Goal: Task Accomplishment & Management: Complete application form

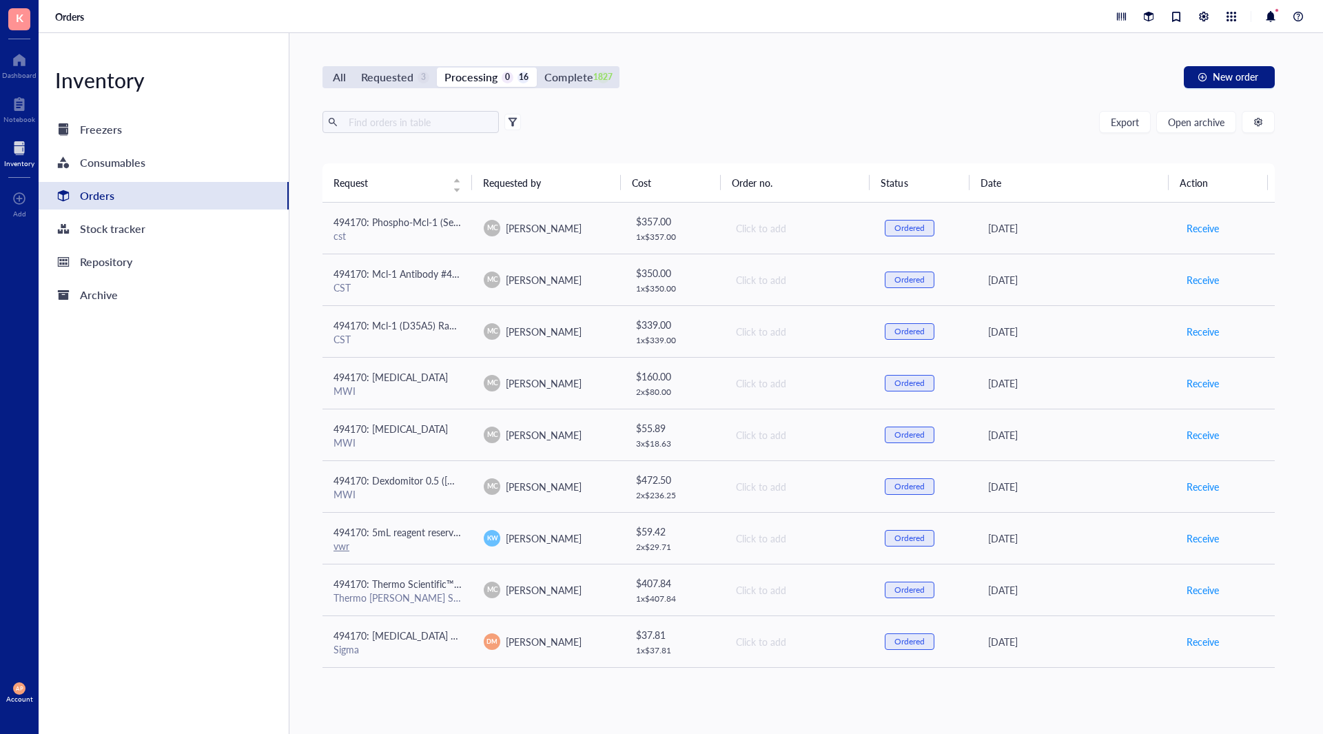
scroll to position [360, 0]
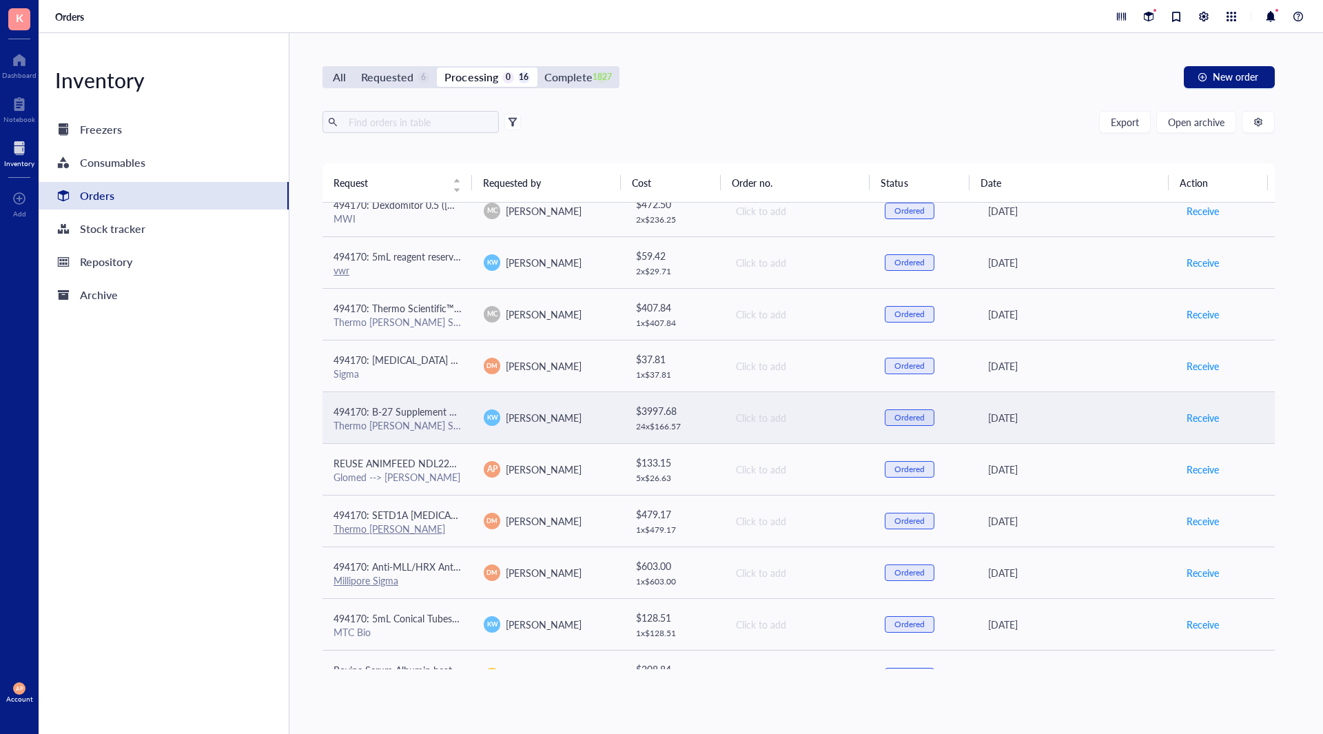
scroll to position [360, 0]
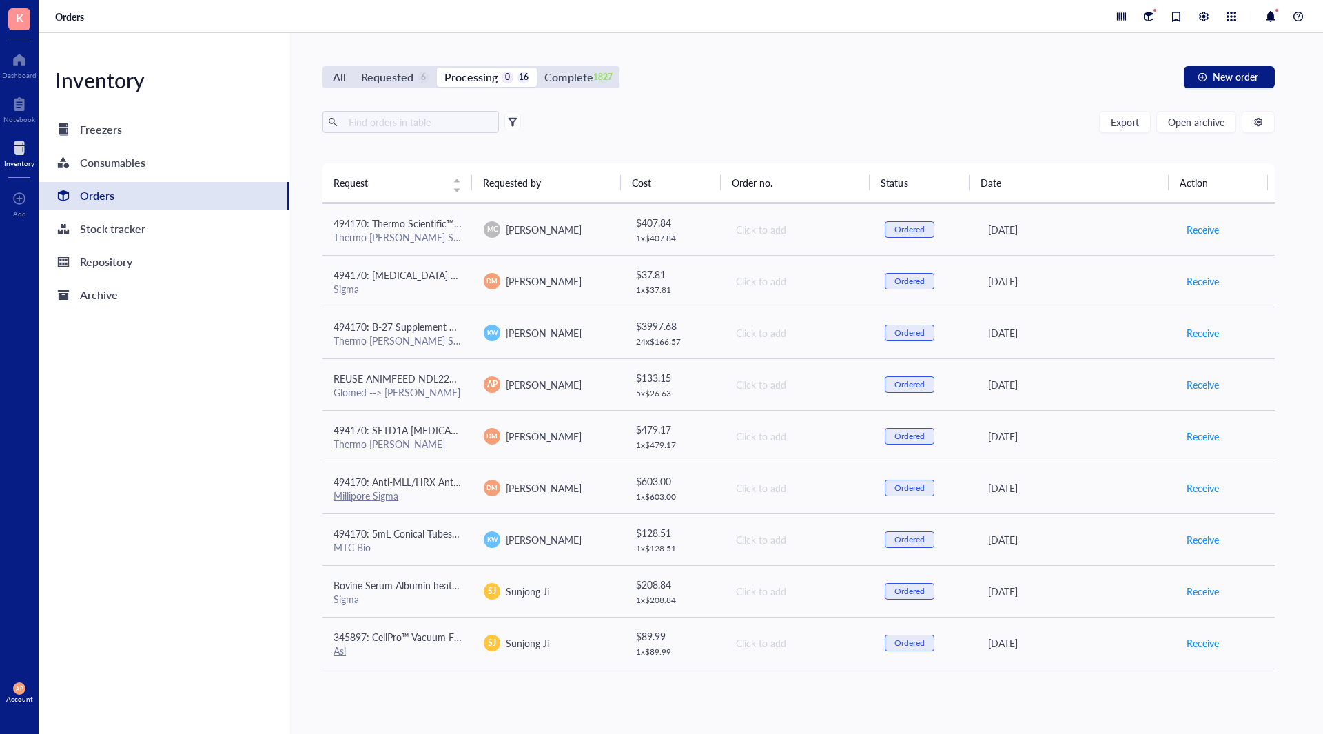
click at [923, 699] on div "All Requested 6 Processing 0 16 Complete 1827 New order Export Open archive Req…" at bounding box center [798, 383] width 1018 height 701
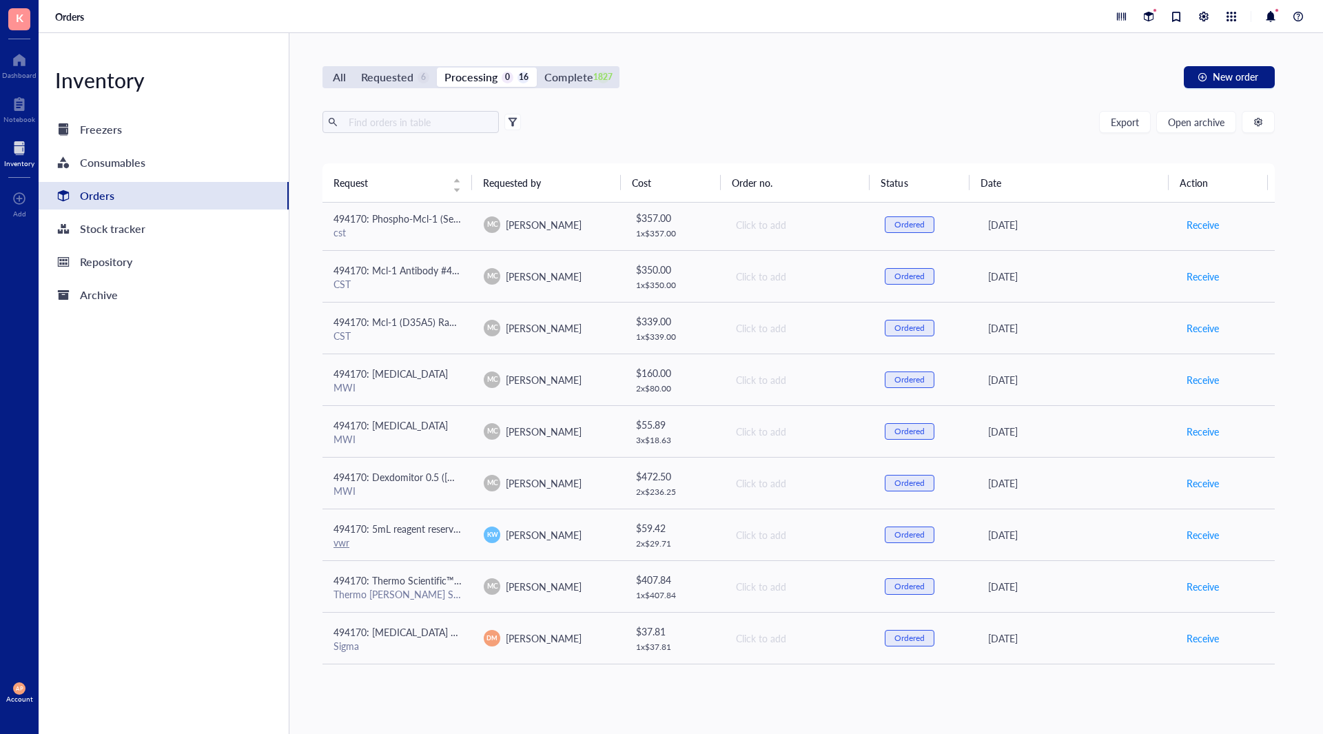
scroll to position [0, 0]
click at [991, 74] on div "All Requested 6 Processing 0 16 Complete 1827 New order" at bounding box center [798, 77] width 952 height 22
click at [798, 53] on div "All Requested 6 Processing 0 16 Complete 1827 New order Export Open archive Req…" at bounding box center [798, 383] width 1018 height 701
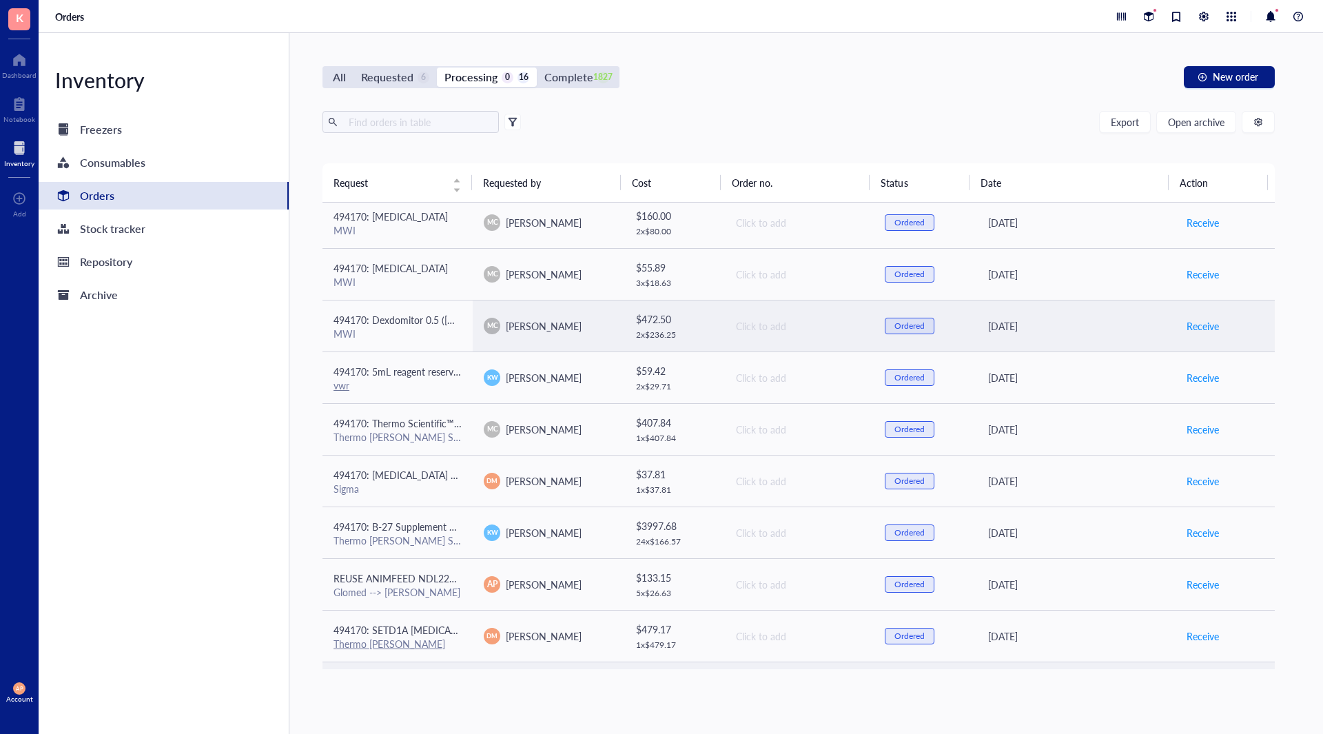
scroll to position [360, 0]
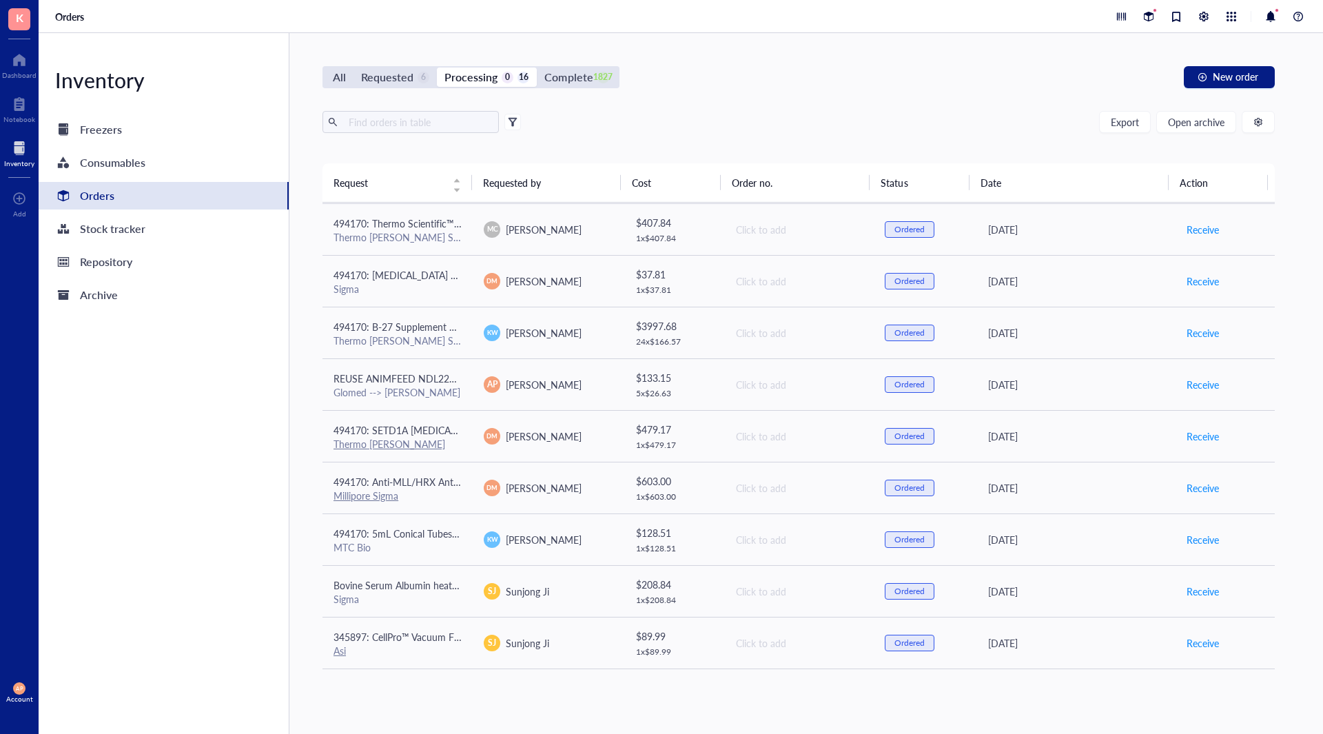
click at [746, 105] on div "All Requested 6 Processing 0 16 Complete 1827 New order Export Open archive Req…" at bounding box center [798, 383] width 1018 height 701
click at [370, 72] on div "Requested" at bounding box center [387, 77] width 52 height 19
click at [353, 68] on input "Requested 6" at bounding box center [353, 68] width 0 height 0
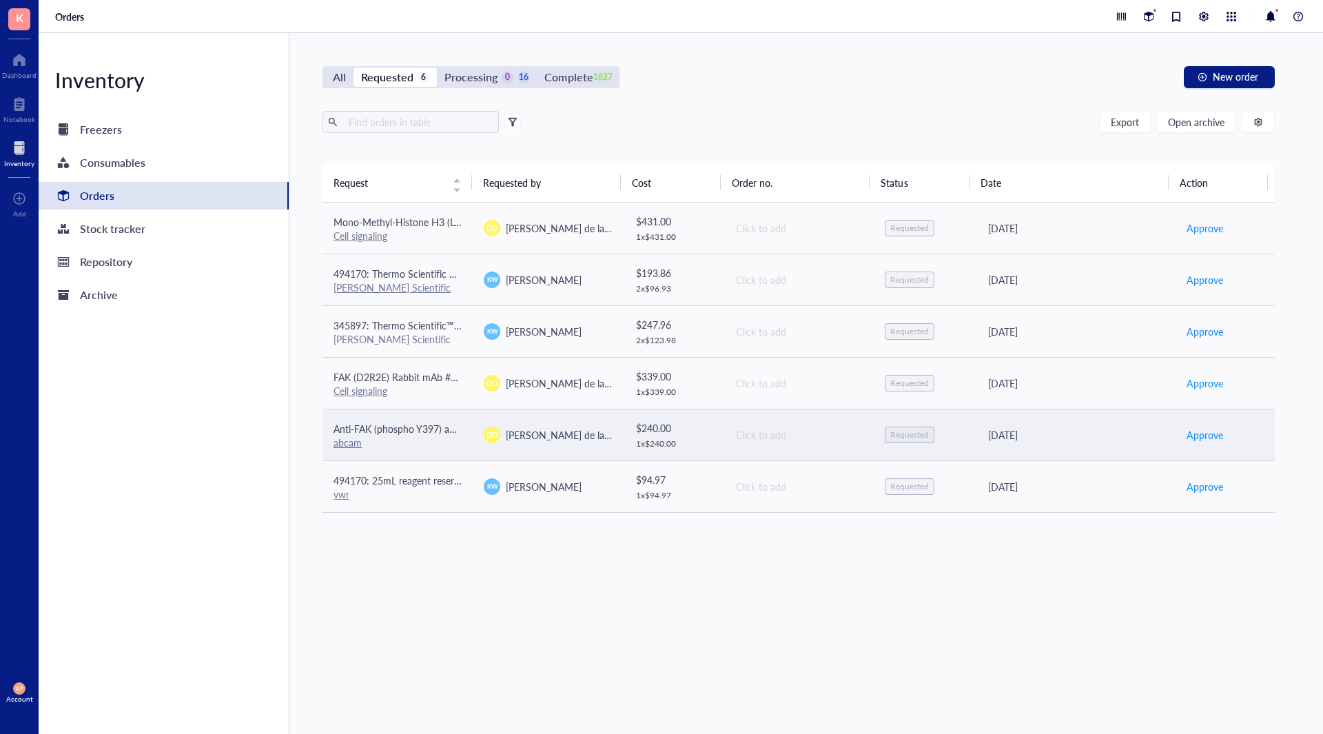
click at [450, 429] on span "Anti-FAK (phospho Y397) antibody [EP2160Y] 20 uL" at bounding box center [444, 429] width 223 height 14
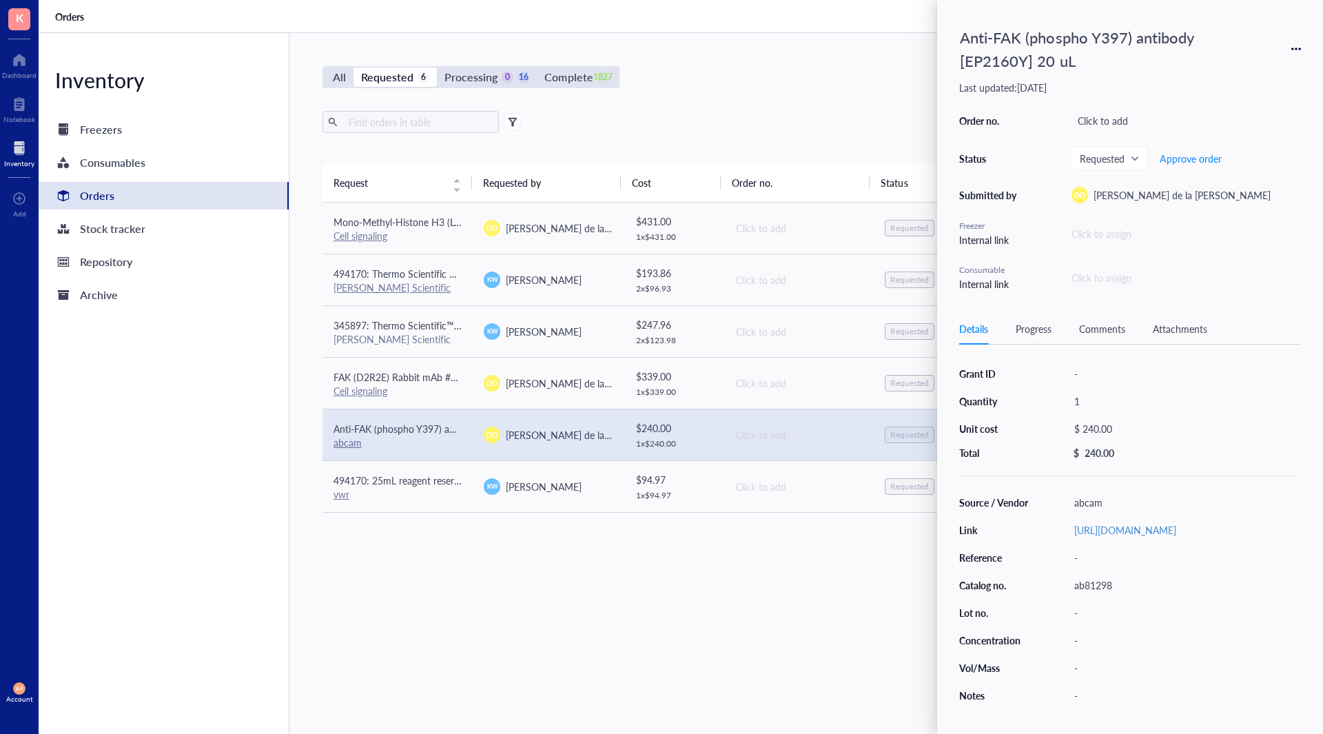
click at [584, 577] on div "Request Requested by Cost Order no. Status Date Action Mono-Methyl-Histone H3 (…" at bounding box center [798, 415] width 952 height 505
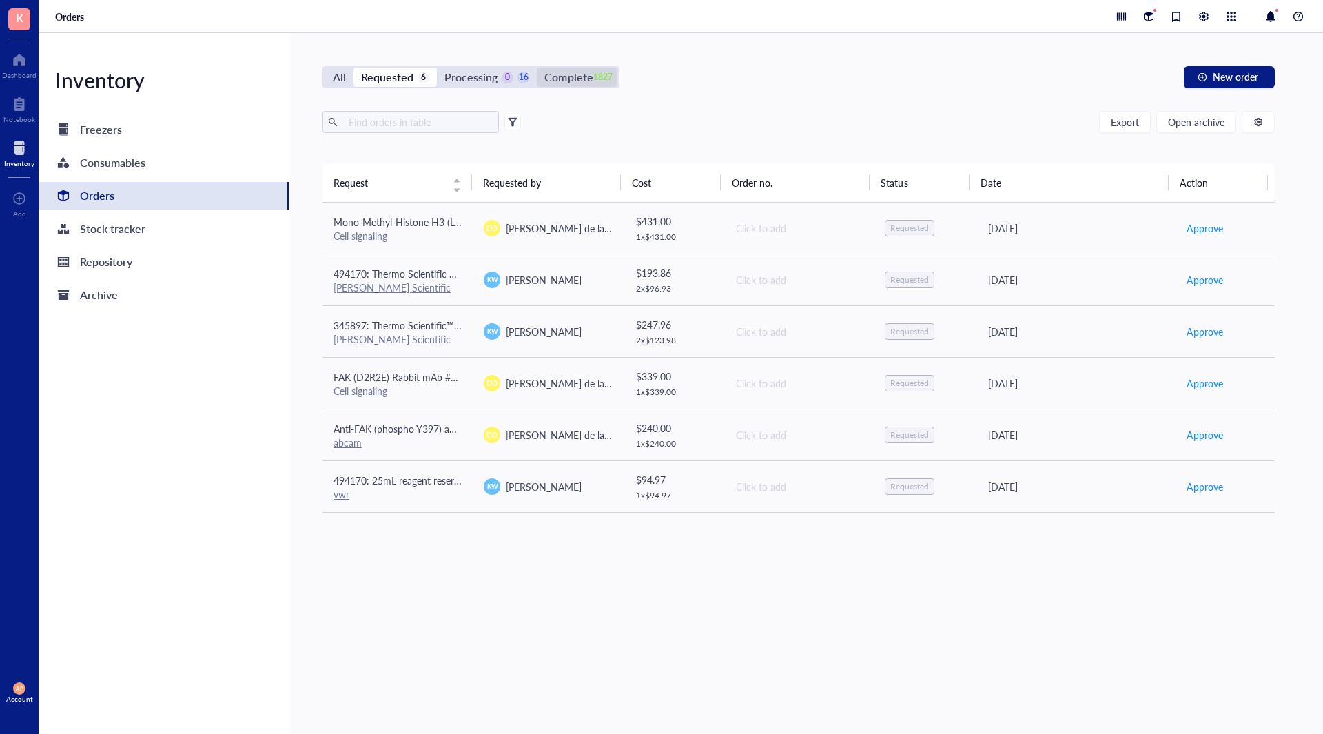
click at [586, 79] on div "Complete" at bounding box center [568, 77] width 48 height 19
click at [537, 68] on input "Complete 1827" at bounding box center [537, 68] width 0 height 0
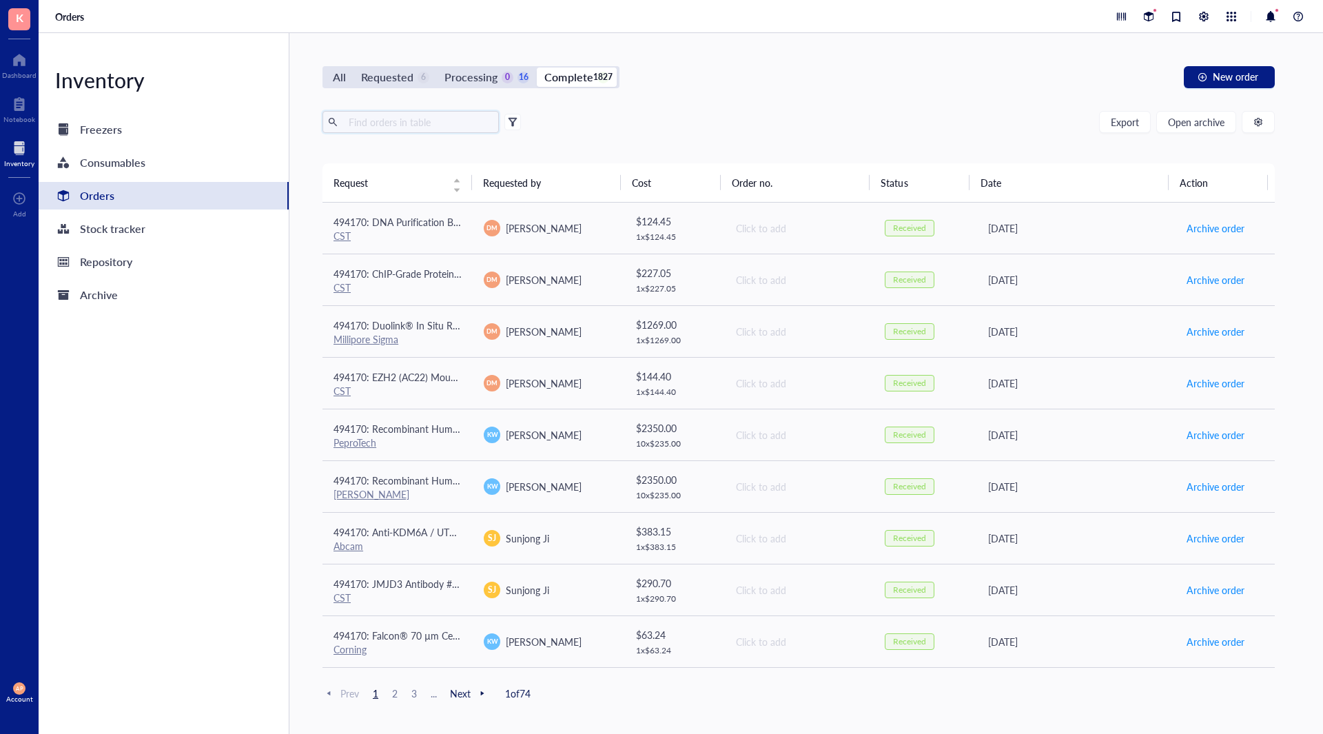
click at [372, 127] on input "text" at bounding box center [418, 122] width 150 height 21
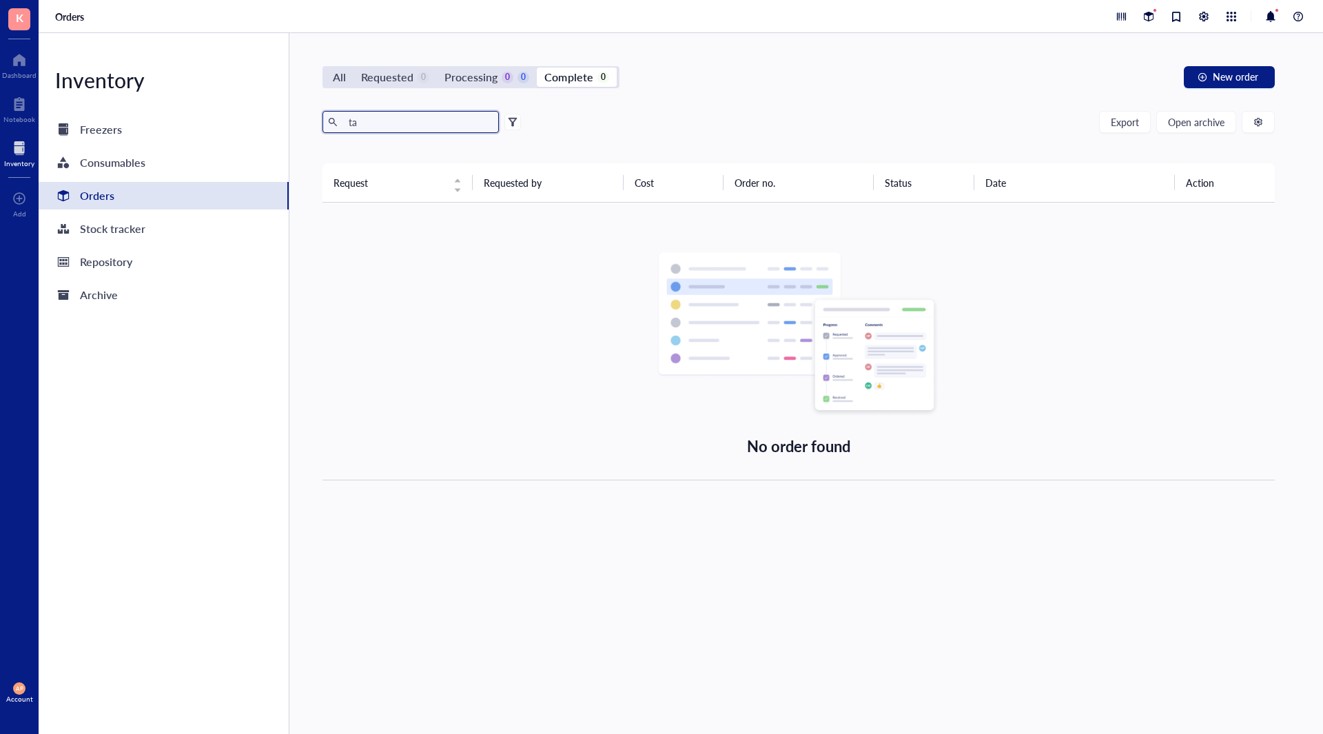
type input "t"
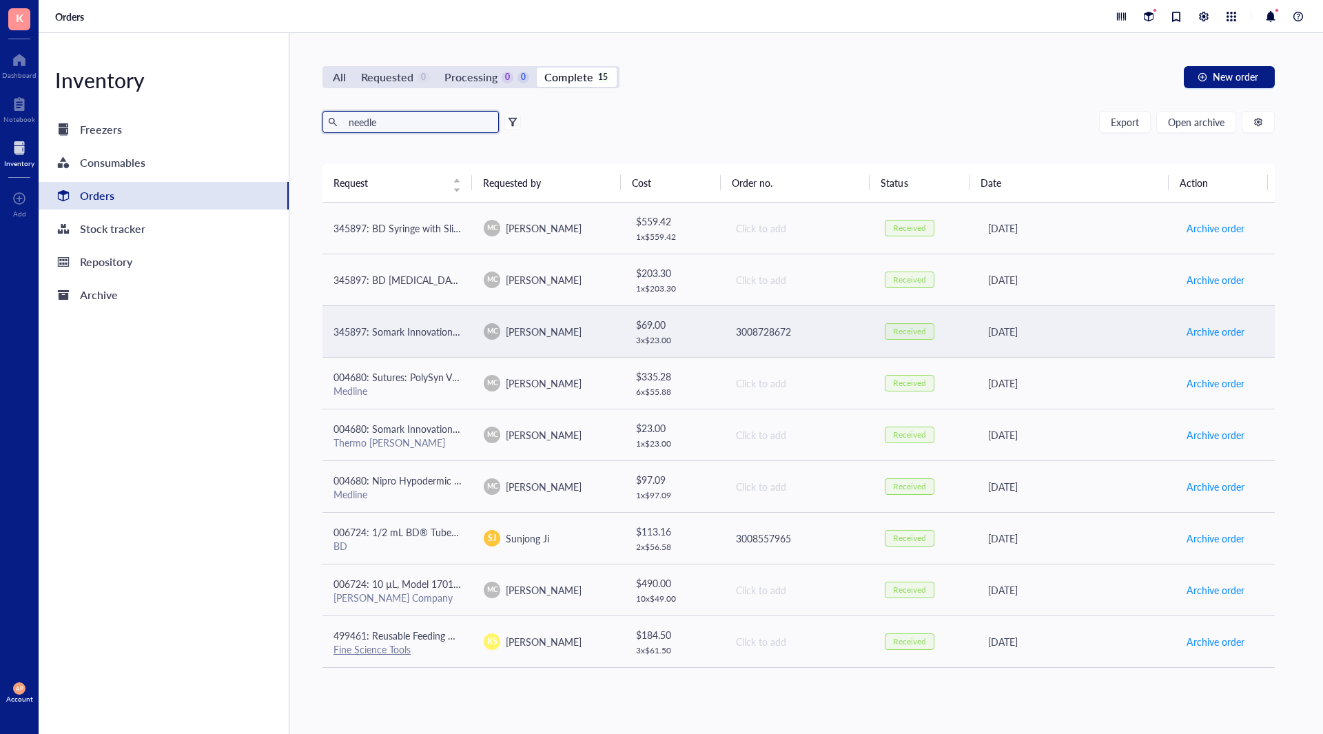
type input "needle"
click at [446, 343] on td "345897: Somark Innovations Inc NEEDLE YELLOW IRRADIATED" at bounding box center [397, 331] width 150 height 52
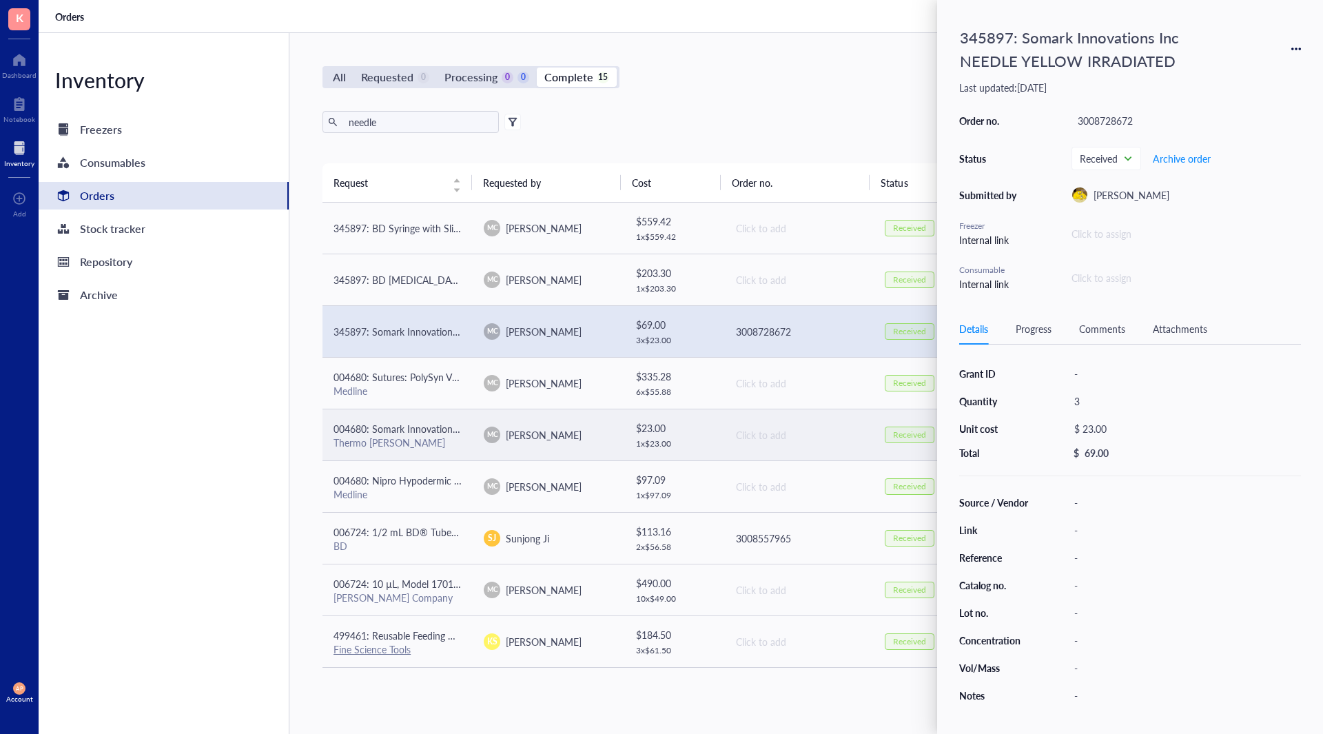
click at [442, 441] on div "Thermo [PERSON_NAME]" at bounding box center [397, 442] width 128 height 12
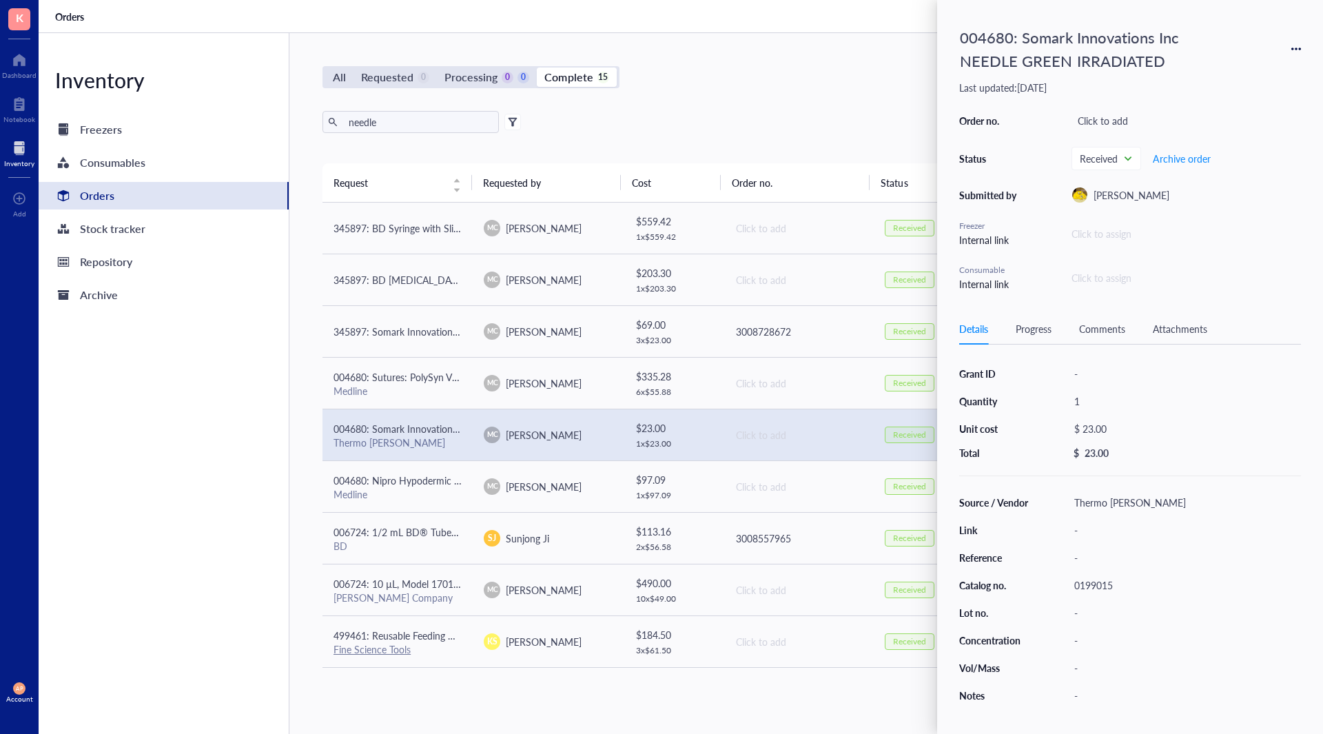
click at [1293, 54] on div "004680: Somark Innovations Inc NEEDLE GREEN IRRADIATED" at bounding box center [1130, 49] width 342 height 54
click at [1300, 43] on div "004680: Somark Innovations Inc NEEDLE GREEN IRRADIATED" at bounding box center [1130, 49] width 342 height 54
click at [1300, 48] on icon at bounding box center [1296, 49] width 10 height 10
click at [1269, 62] on span "Request again" at bounding box center [1247, 68] width 87 height 15
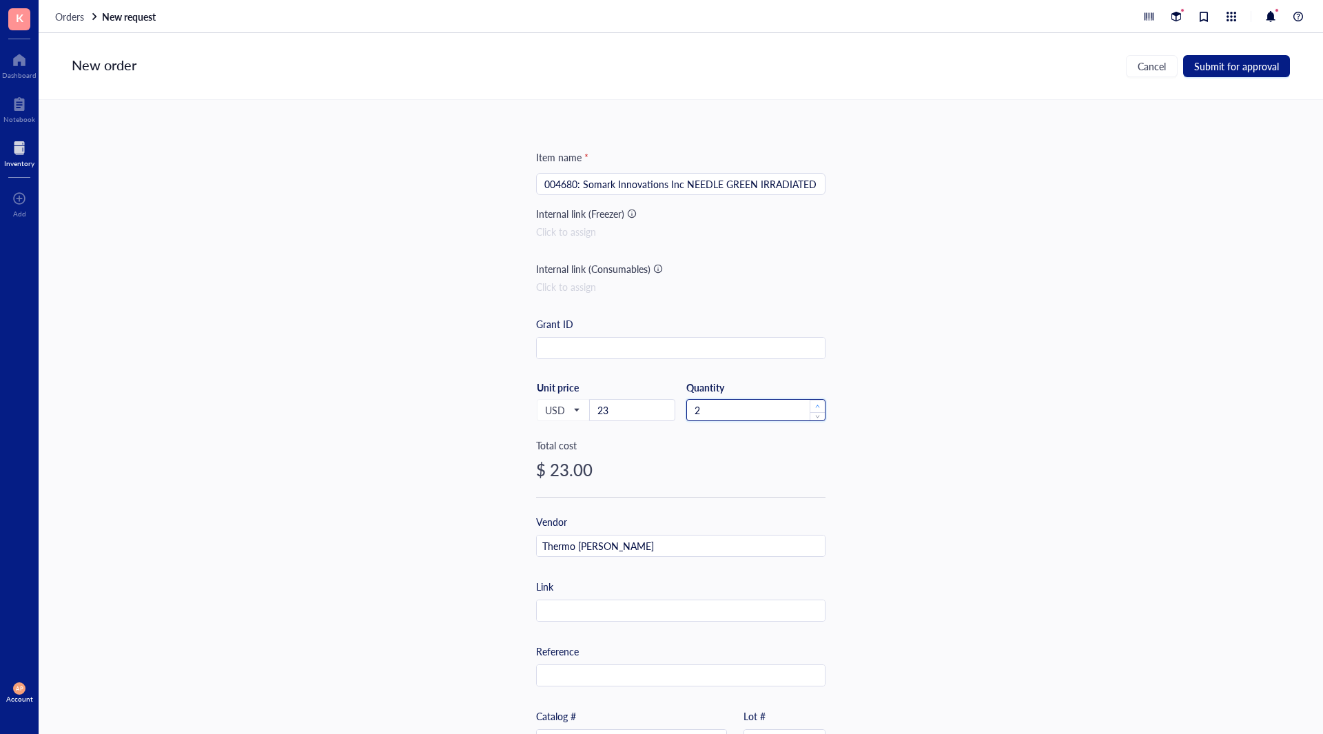
click at [818, 404] on span "Increase Value" at bounding box center [817, 406] width 15 height 12
type input "3"
click at [818, 404] on span "Increase Value" at bounding box center [817, 406] width 15 height 12
click at [1239, 62] on span "Submit for approval" at bounding box center [1236, 66] width 85 height 11
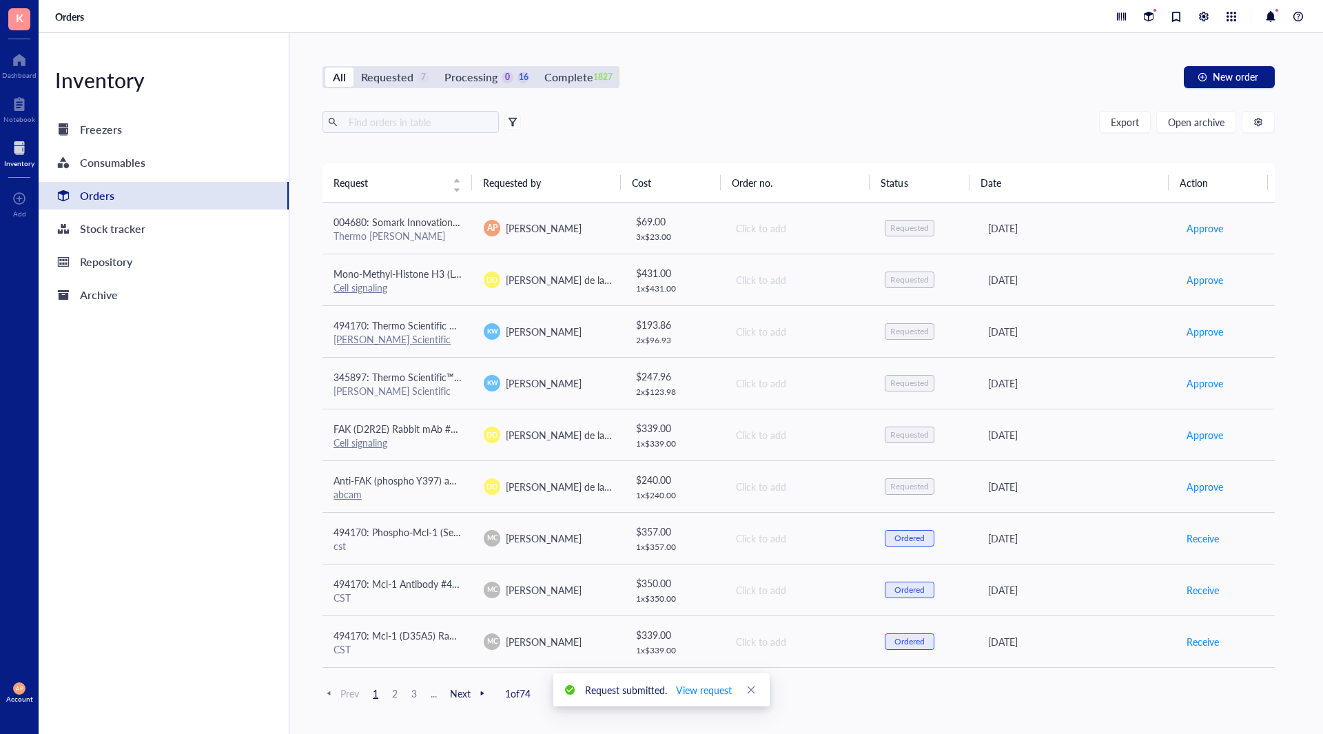
drag, startPoint x: 556, startPoint y: 70, endPoint x: 473, endPoint y: 110, distance: 92.2
click at [557, 70] on div "Complete" at bounding box center [568, 77] width 48 height 19
click at [537, 68] on input "Complete 1827" at bounding box center [537, 68] width 0 height 0
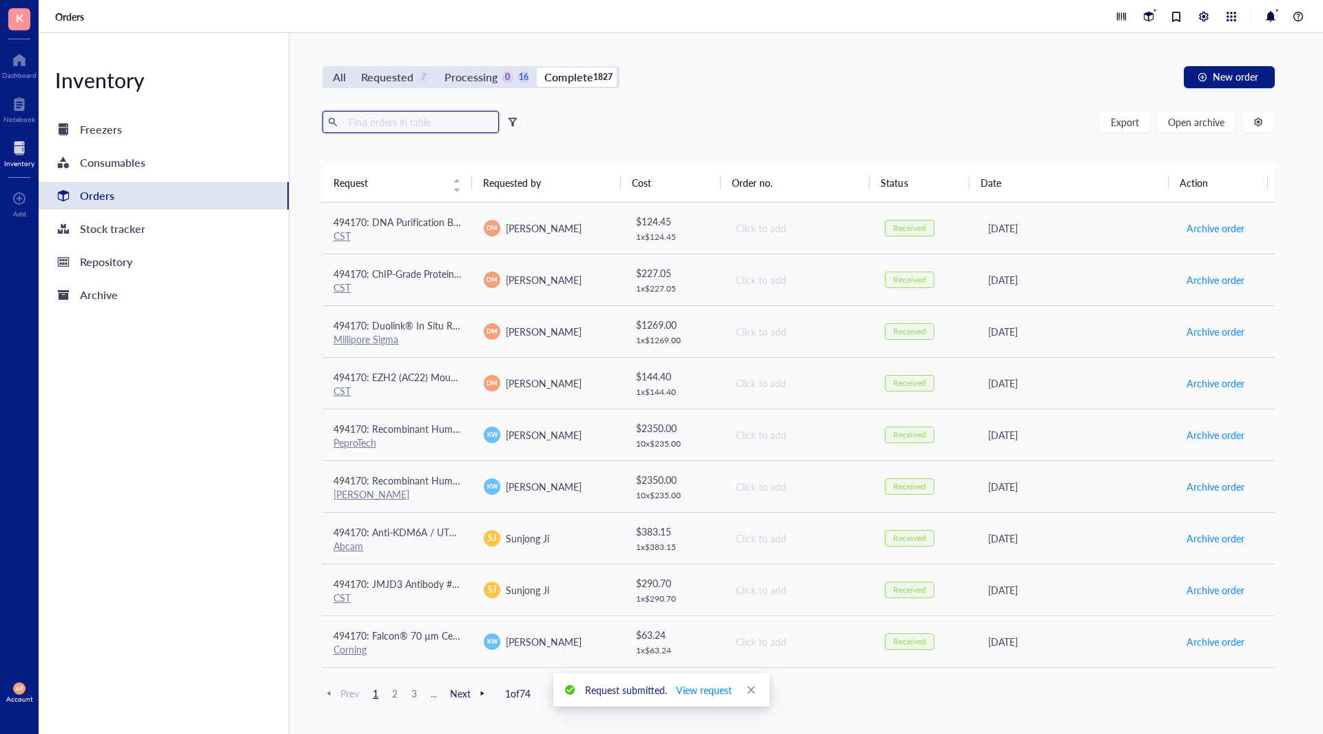
click at [456, 124] on input "text" at bounding box center [418, 122] width 150 height 21
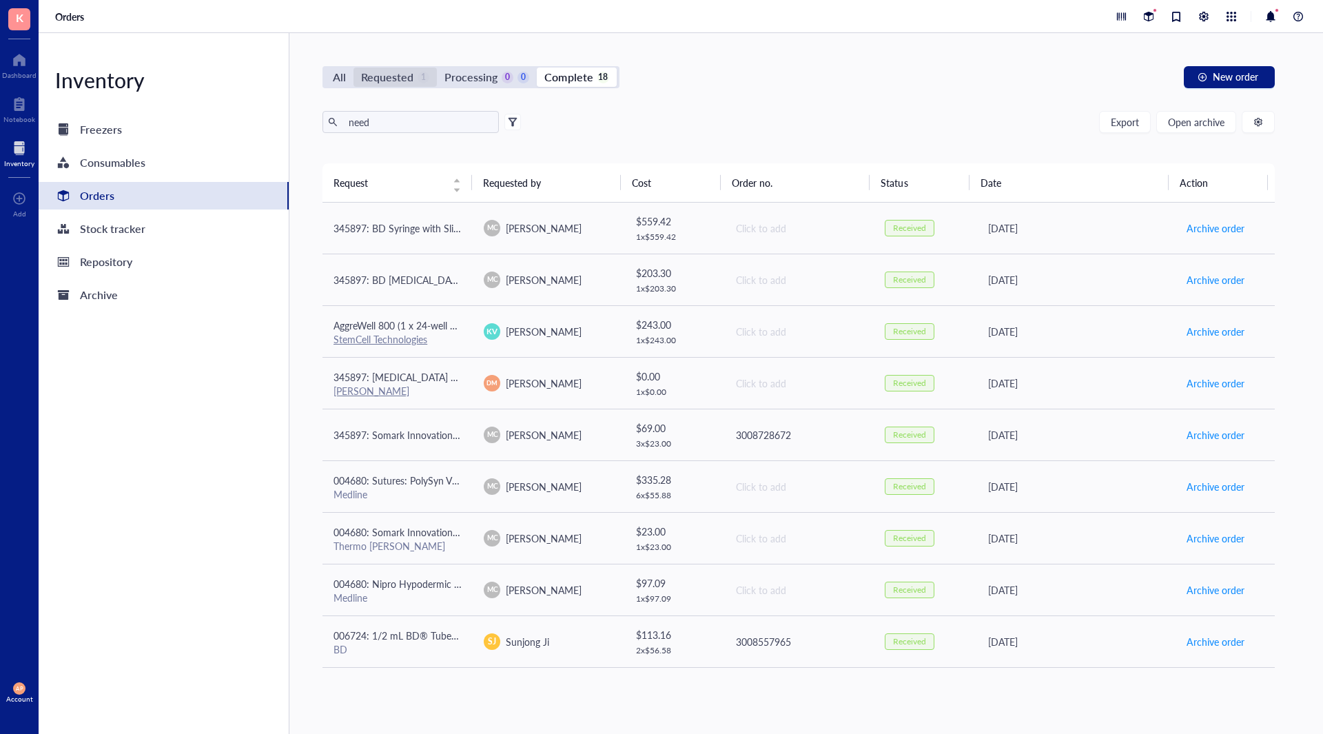
click at [403, 81] on div "Requested" at bounding box center [387, 77] width 52 height 19
click at [353, 68] on input "Requested 1" at bounding box center [353, 68] width 0 height 0
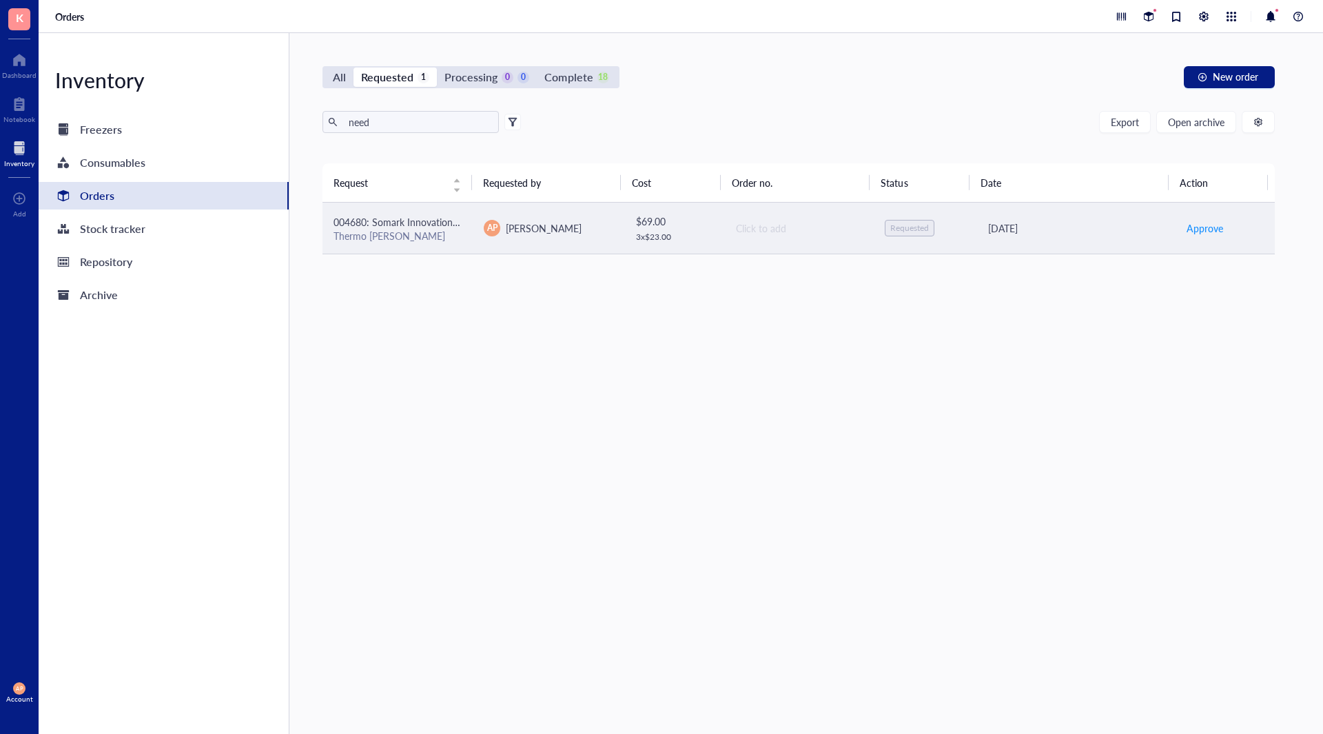
click at [523, 235] on div "[PERSON_NAME]" at bounding box center [544, 227] width 76 height 15
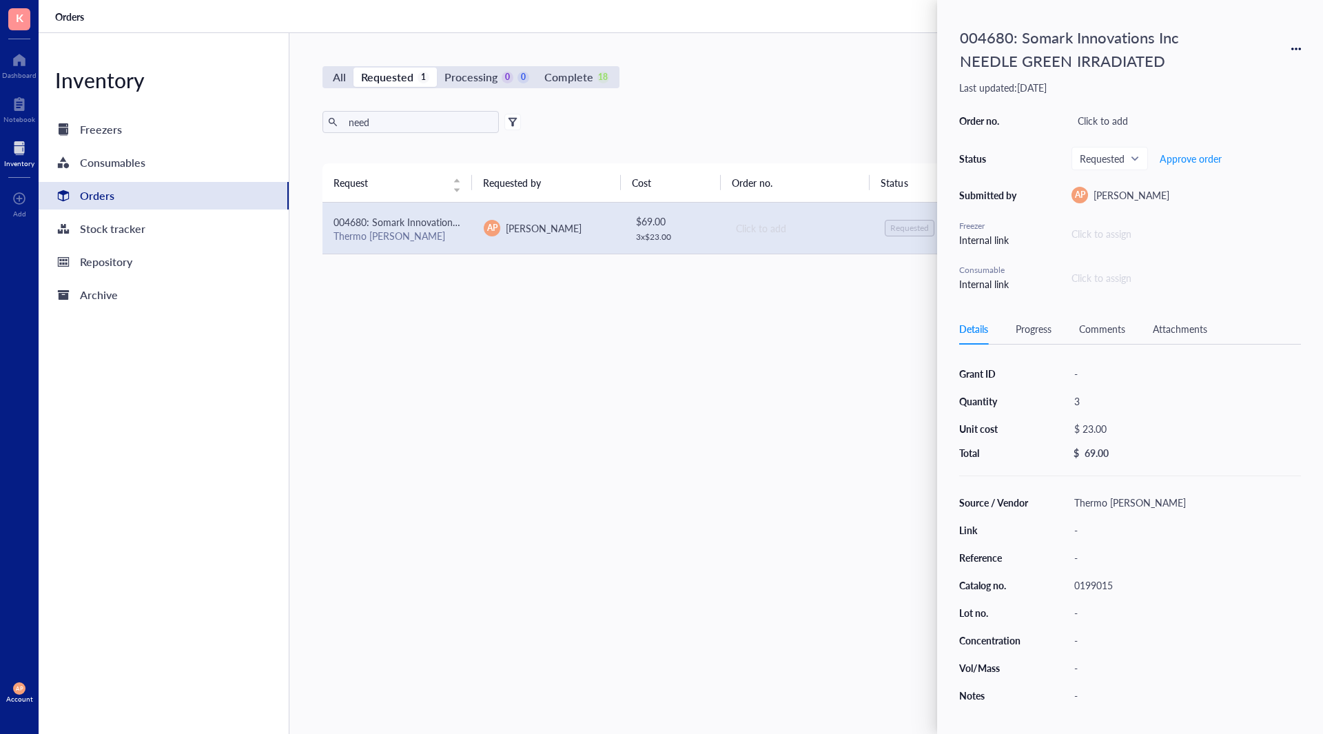
click at [431, 497] on div "Request Requested by Cost Order no. Status Date Action 004680: Somark Innovatio…" at bounding box center [798, 415] width 952 height 505
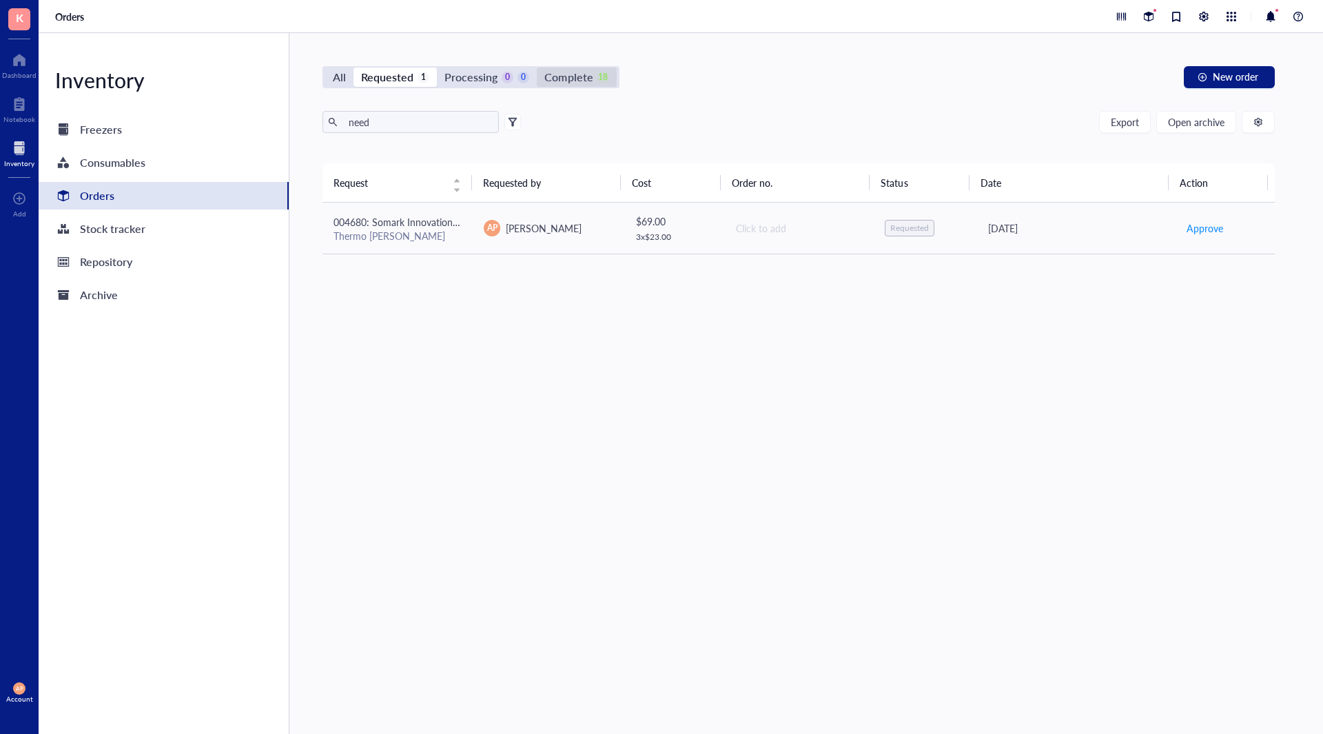
click at [573, 74] on div "Complete" at bounding box center [568, 77] width 48 height 19
click at [537, 68] on input "Complete 18" at bounding box center [537, 68] width 0 height 0
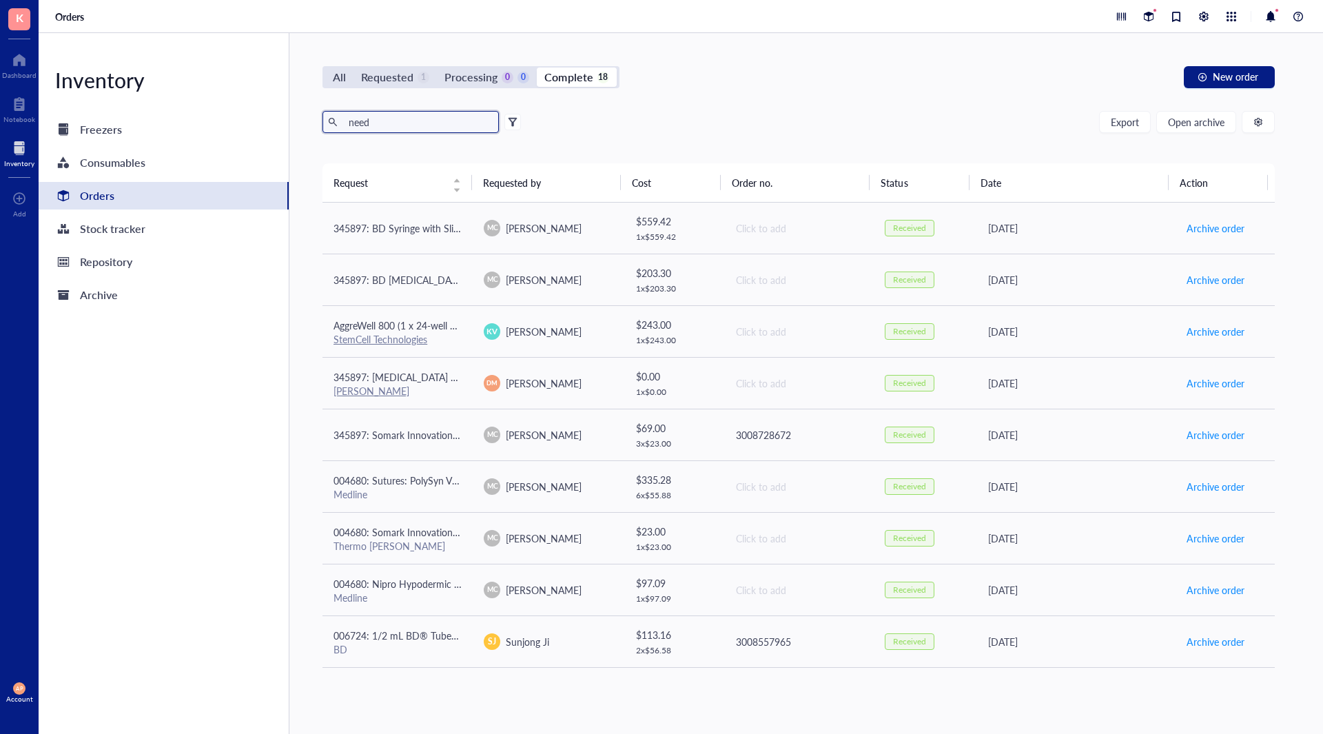
click at [424, 125] on input "need" at bounding box center [418, 122] width 150 height 21
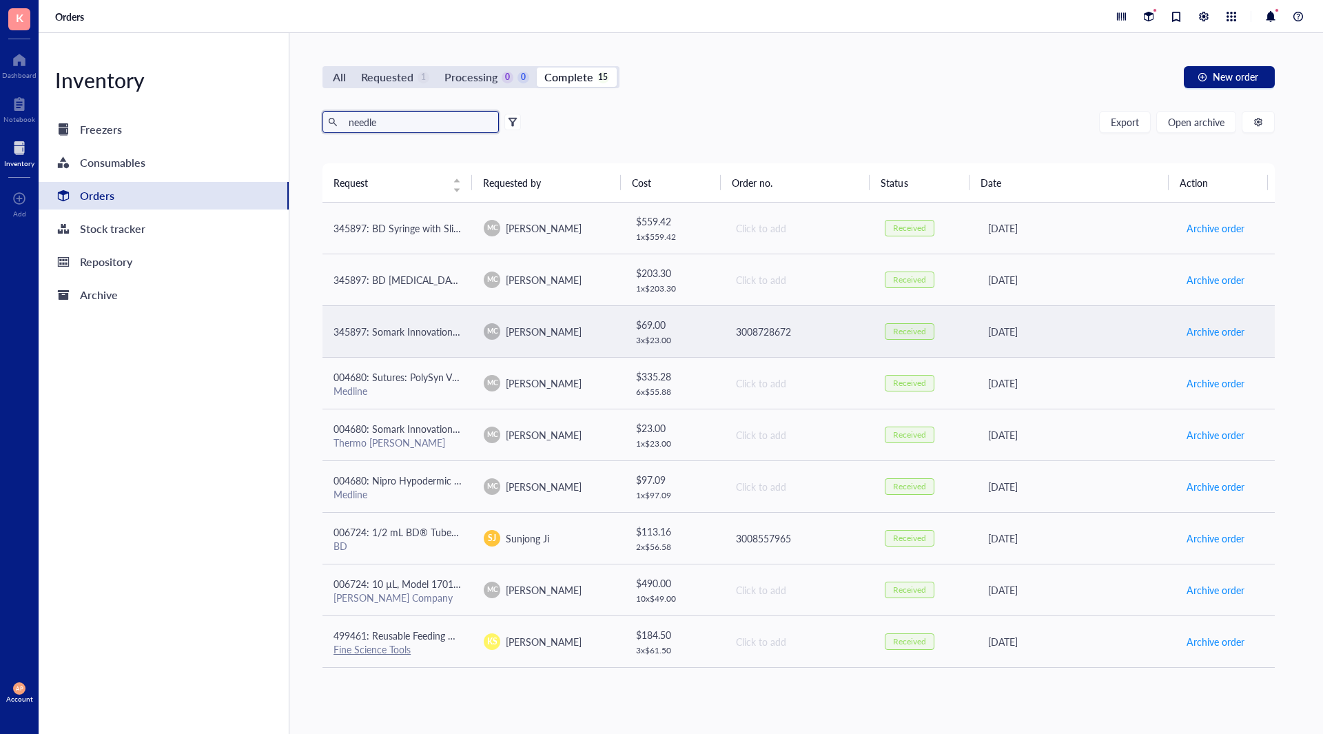
type input "needle"
click at [436, 345] on td "345897: Somark Innovations Inc NEEDLE YELLOW IRRADIATED" at bounding box center [397, 331] width 150 height 52
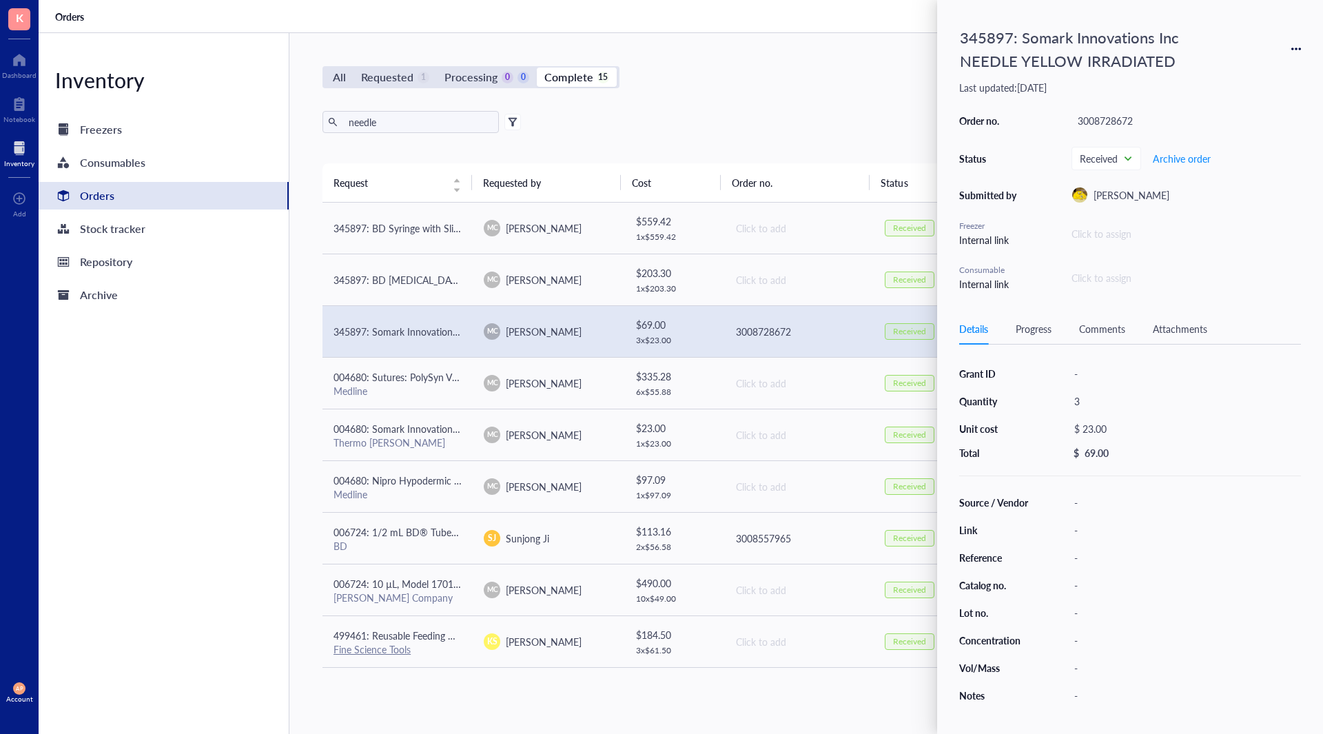
click at [1286, 41] on div "345897: Somark Innovations Inc NEEDLE YELLOW IRRADIATED" at bounding box center [1130, 49] width 342 height 54
click at [1291, 46] on icon at bounding box center [1296, 49] width 10 height 10
click at [1258, 70] on span "Request again" at bounding box center [1247, 68] width 87 height 15
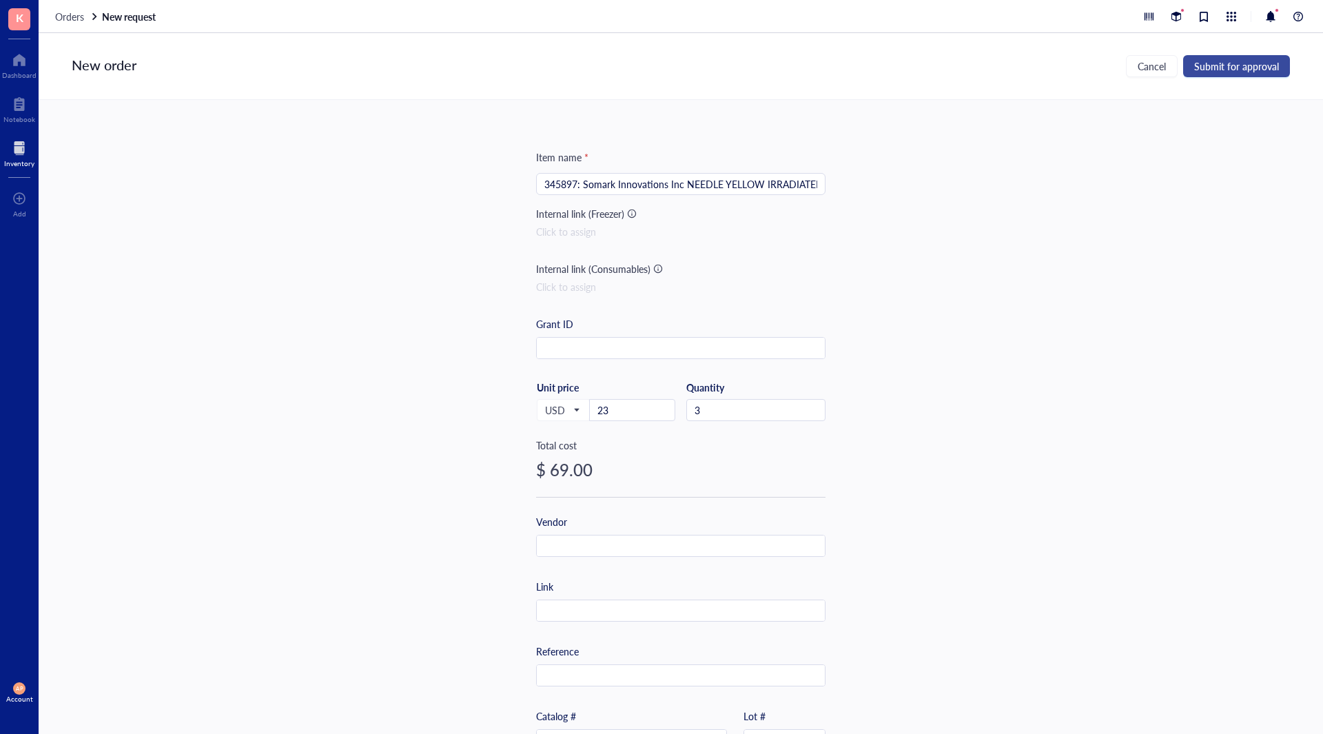
click at [1229, 68] on span "Submit for approval" at bounding box center [1236, 66] width 85 height 11
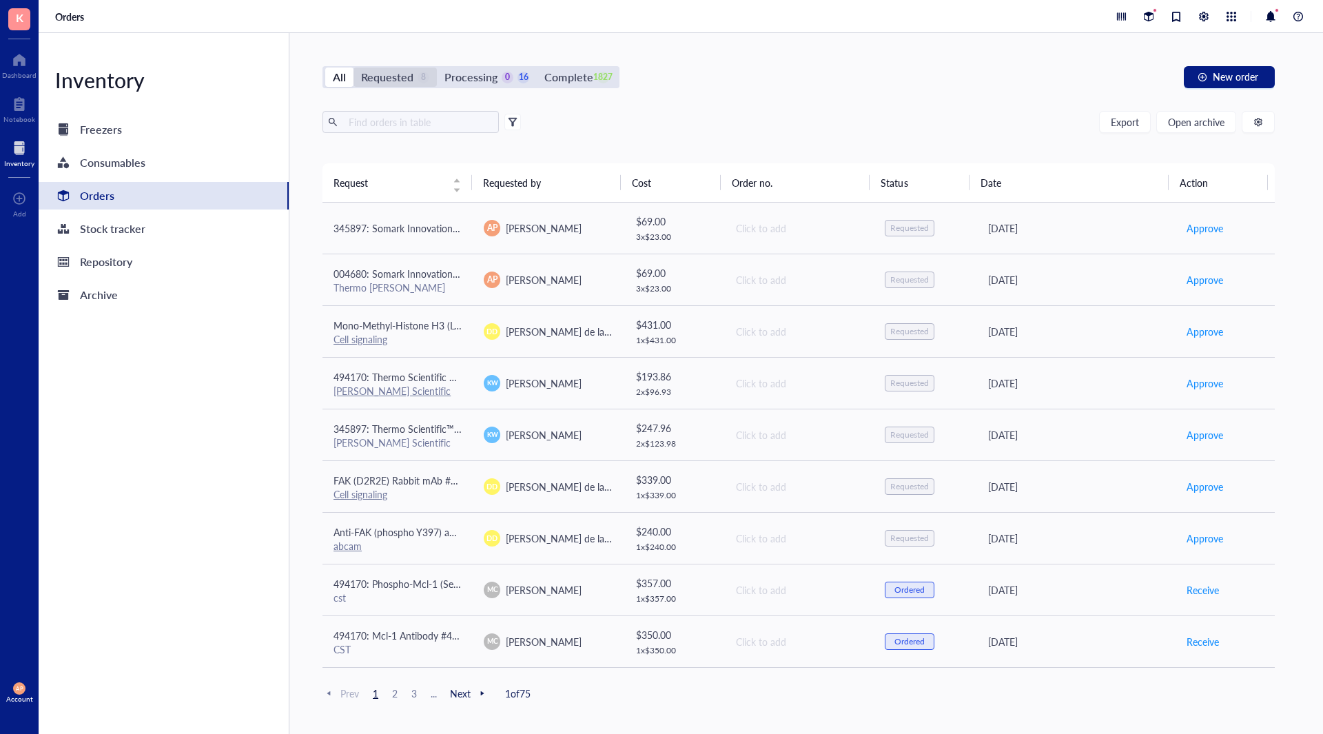
click at [410, 75] on div "Requested" at bounding box center [387, 77] width 52 height 19
click at [353, 68] on input "Requested 8" at bounding box center [353, 68] width 0 height 0
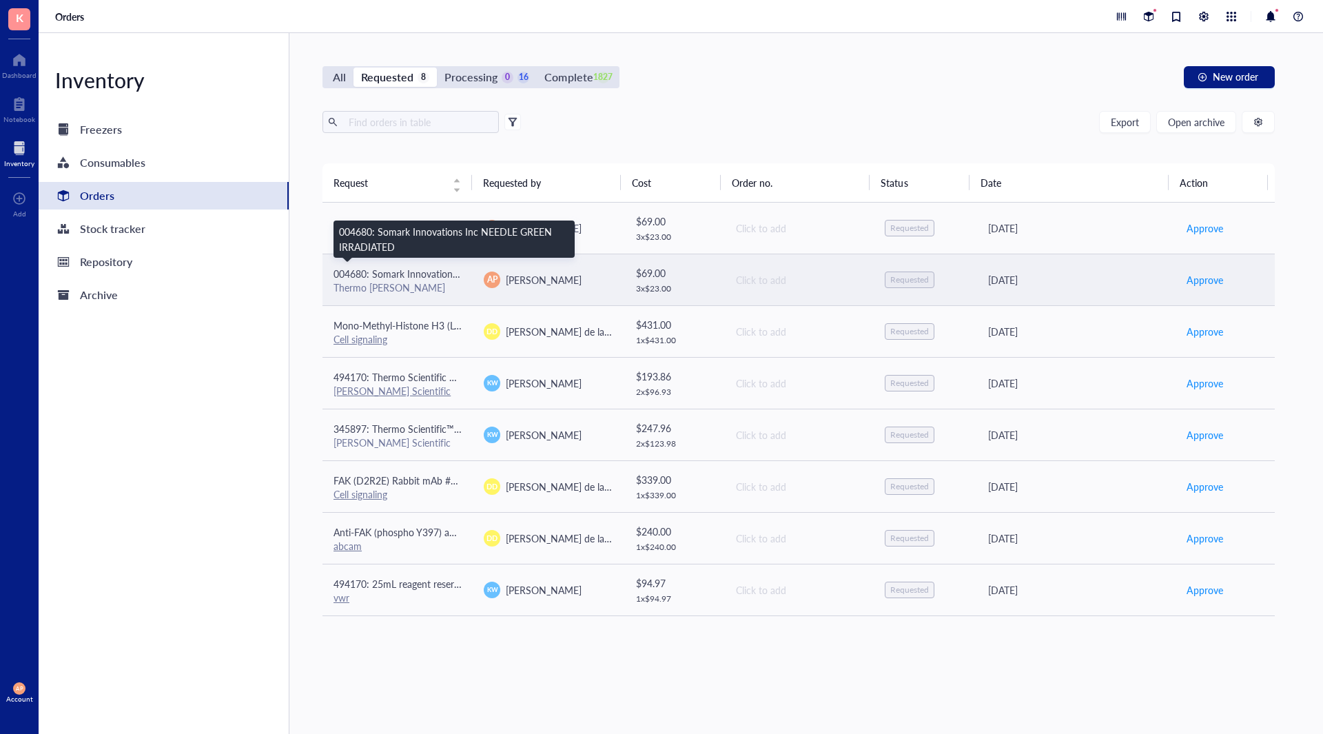
click at [415, 280] on span "004680: Somark Innovations Inc NEEDLE GREEN IRRADIATED" at bounding box center [469, 274] width 272 height 14
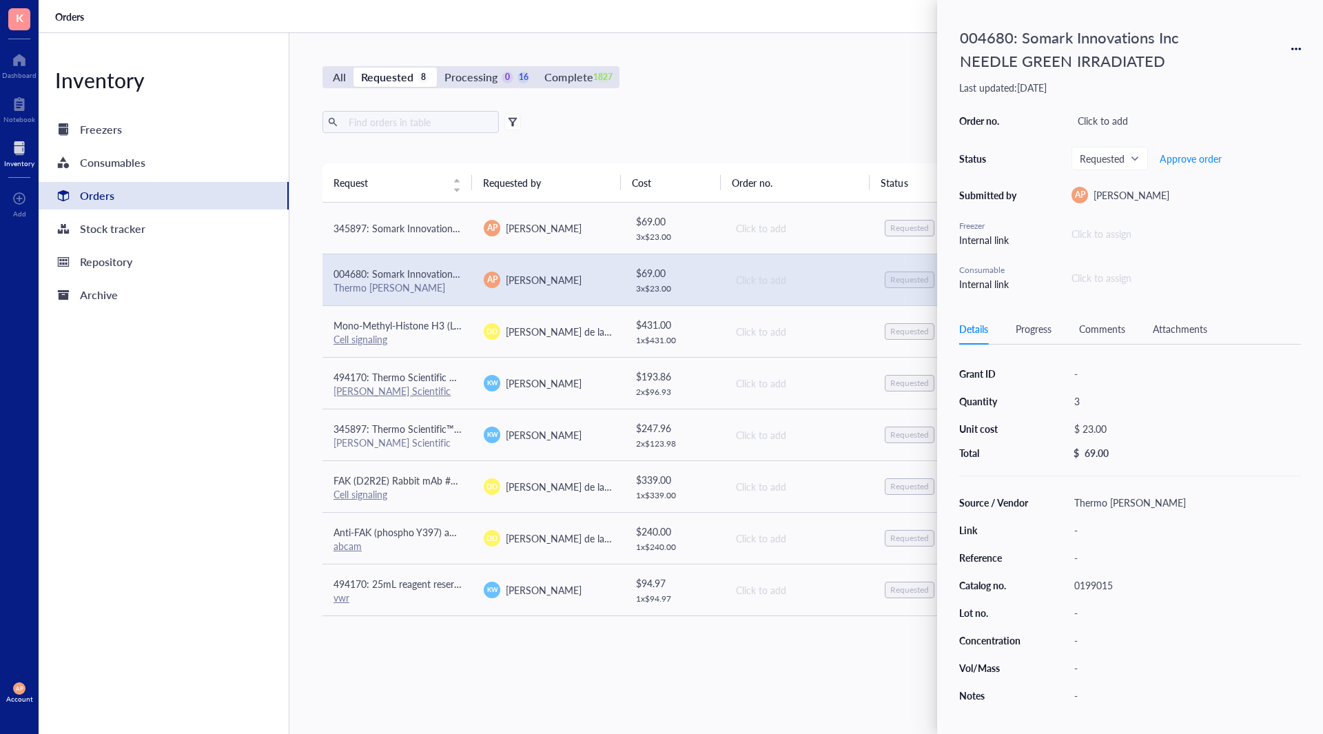
click at [200, 333] on div "Inventory Freezers Consumables Orders Stock tracker Repository Archive" at bounding box center [164, 383] width 251 height 701
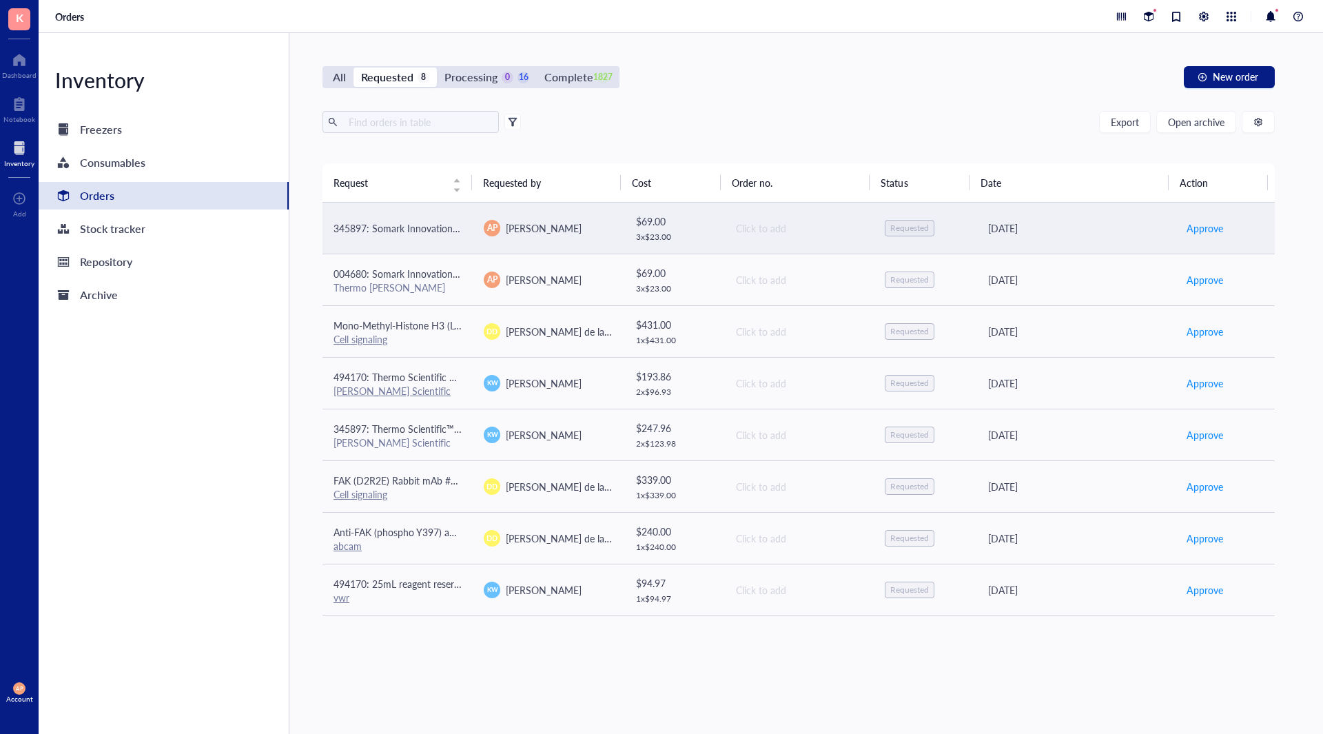
click at [437, 238] on td "345897: Somark Innovations Inc NEEDLE YELLOW IRRADIATED" at bounding box center [397, 229] width 150 height 52
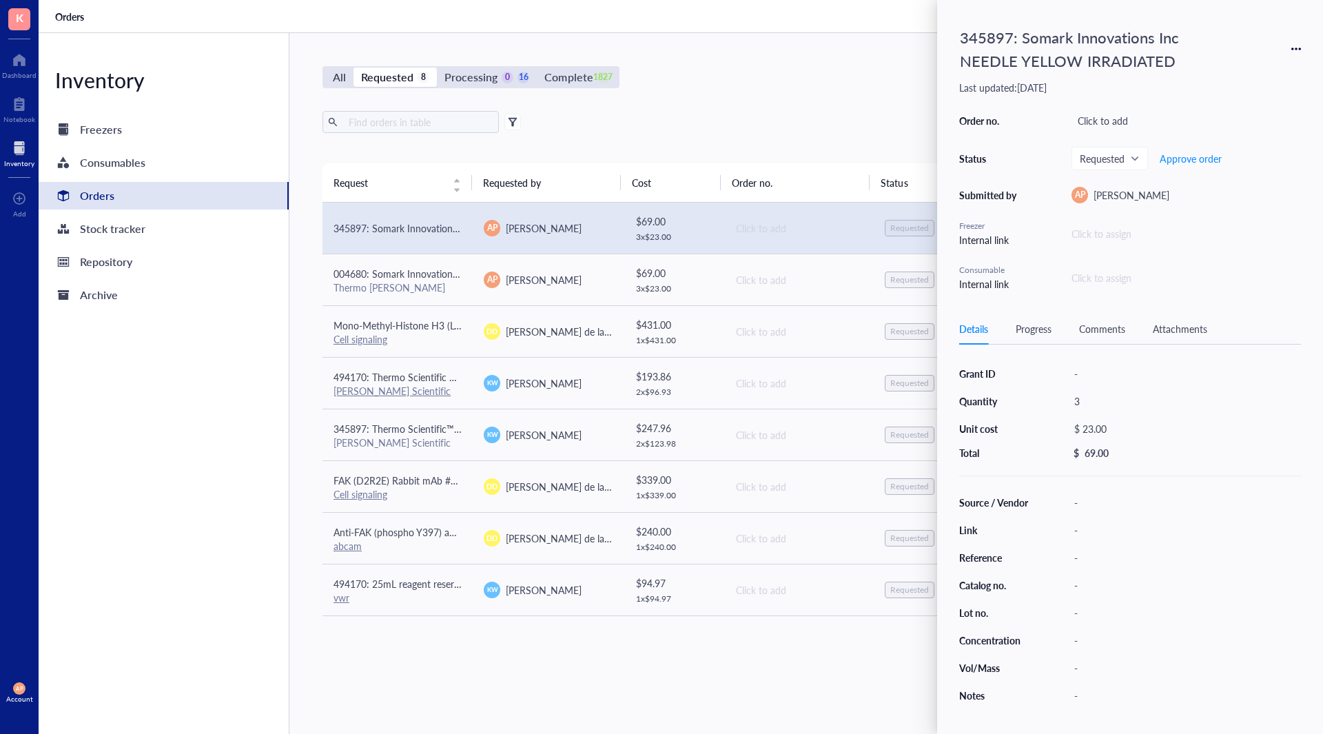
click at [71, 406] on div "Inventory Freezers Consumables Orders Stock tracker Repository Archive" at bounding box center [164, 383] width 251 height 701
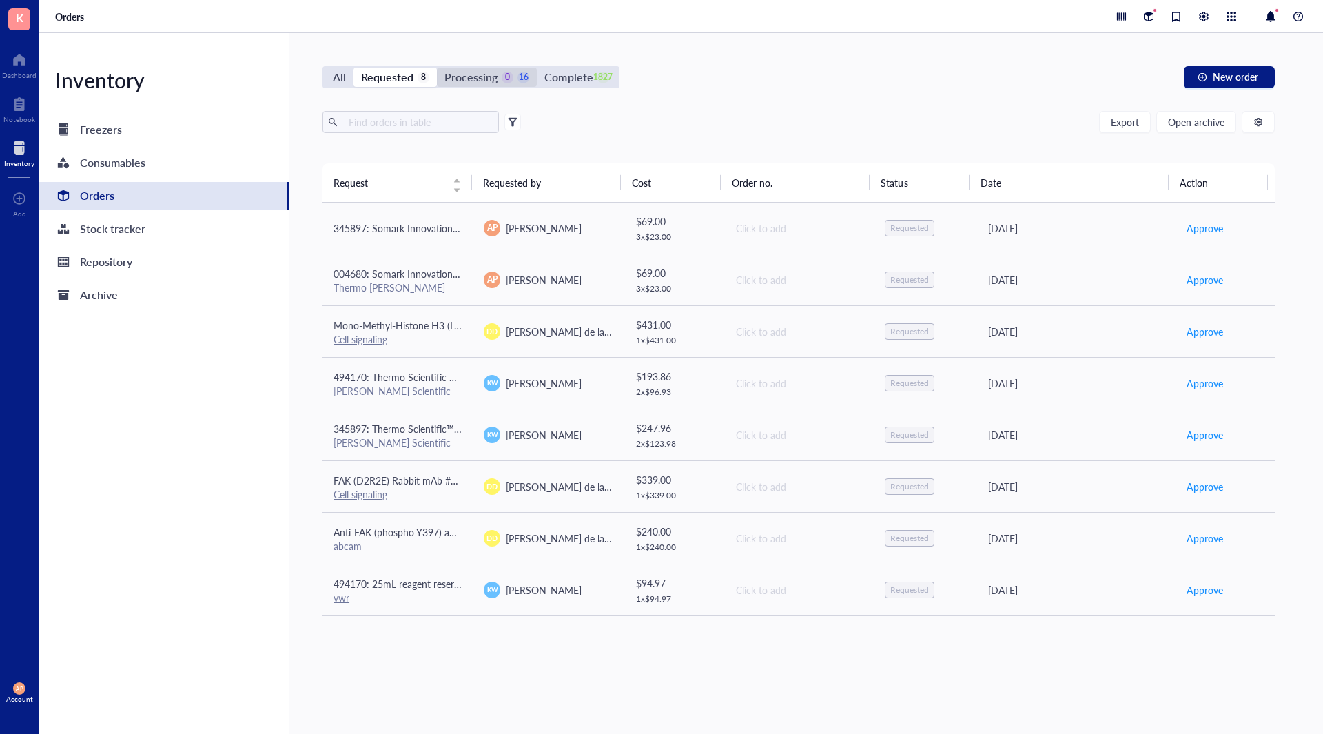
click at [477, 76] on div "Processing" at bounding box center [470, 77] width 53 height 19
click at [437, 68] on input "Processing 0 16" at bounding box center [437, 68] width 0 height 0
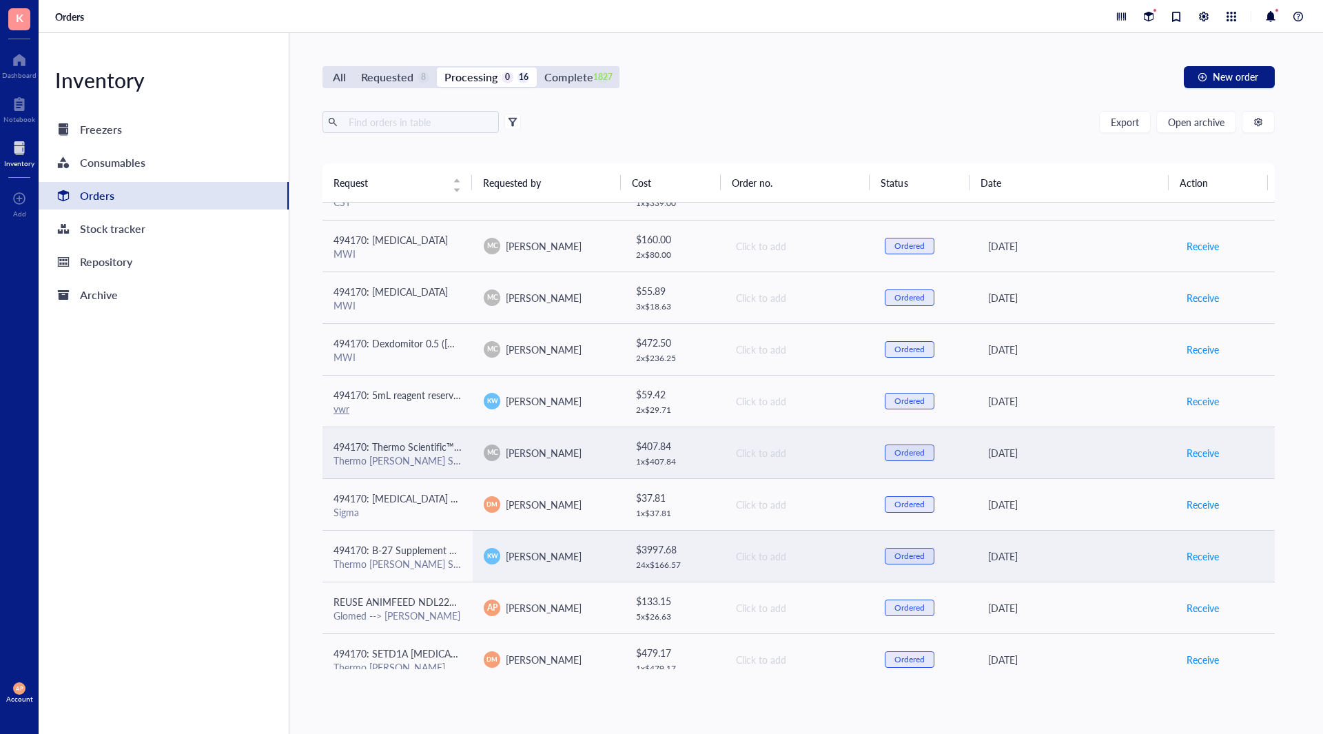
scroll to position [138, 0]
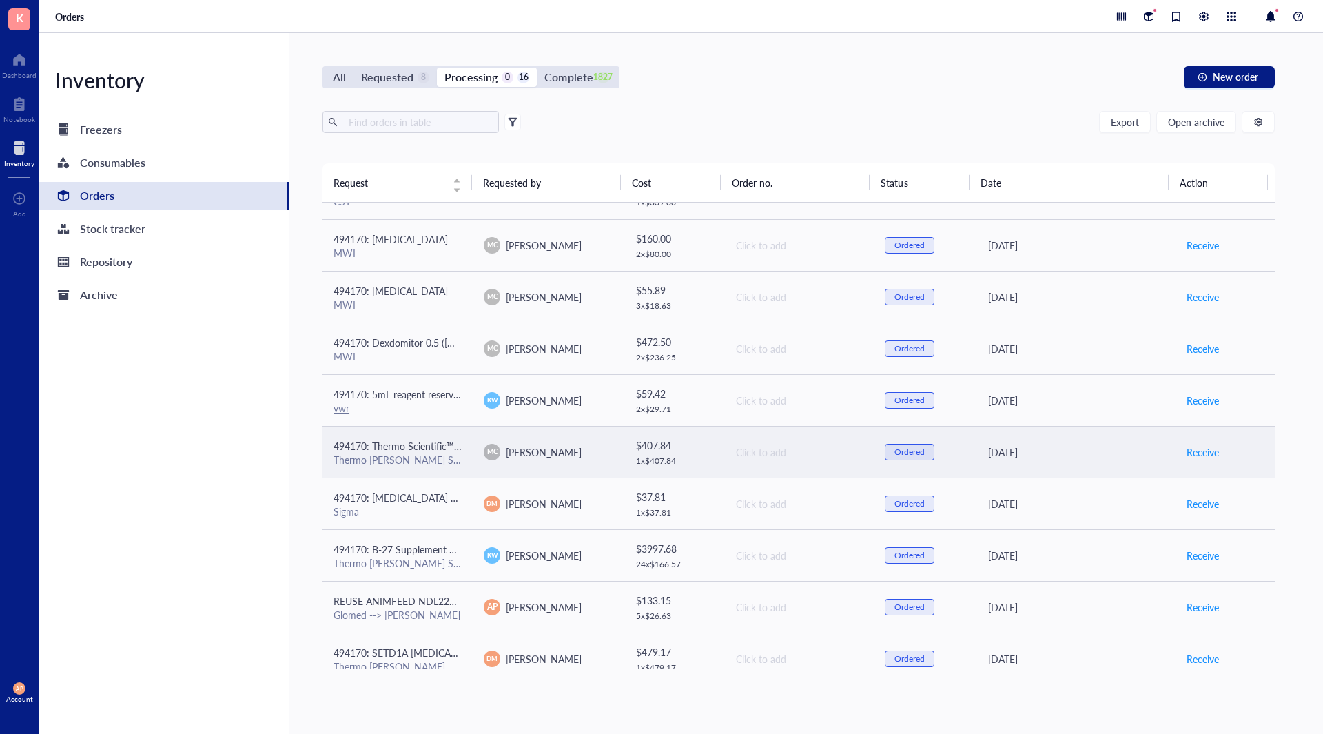
click at [421, 455] on div "Thermo [PERSON_NAME] Scientific" at bounding box center [397, 459] width 128 height 12
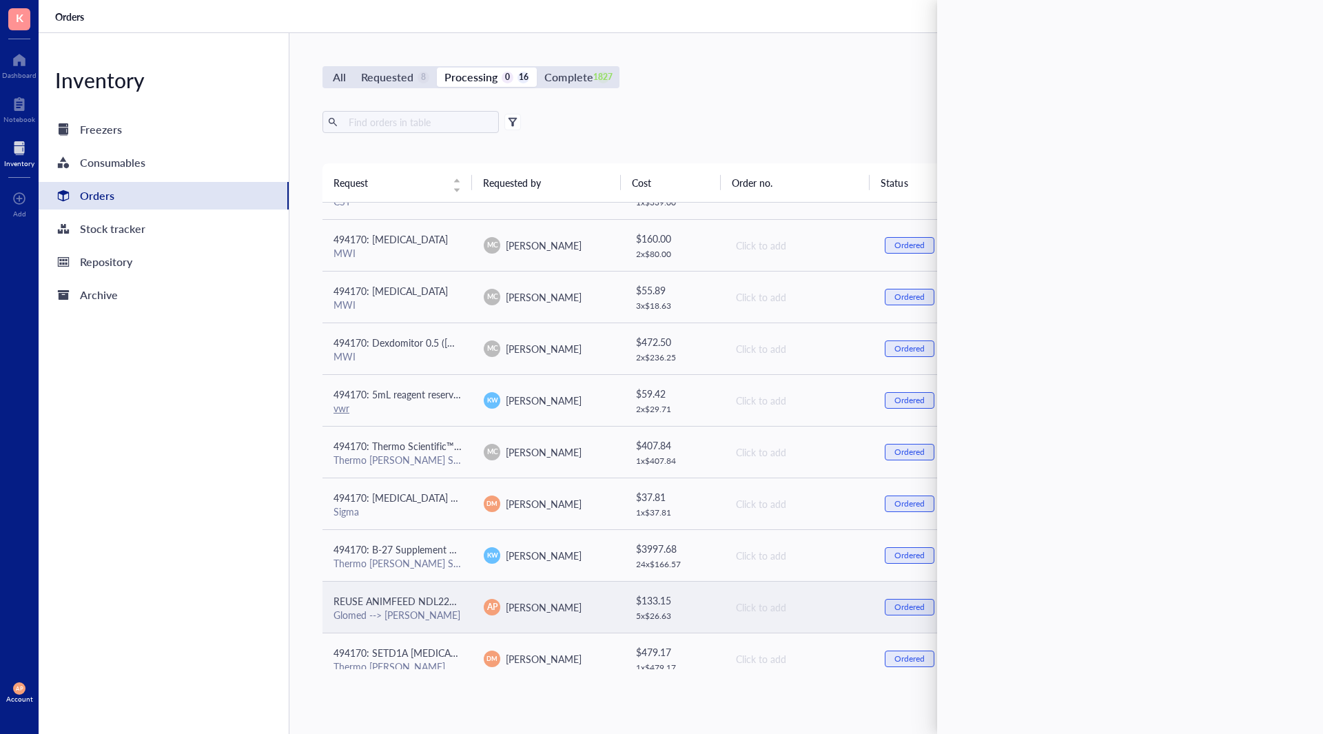
click at [442, 593] on div "REUSE ANIMFEED NDL22GX25MM CRV" at bounding box center [397, 600] width 128 height 15
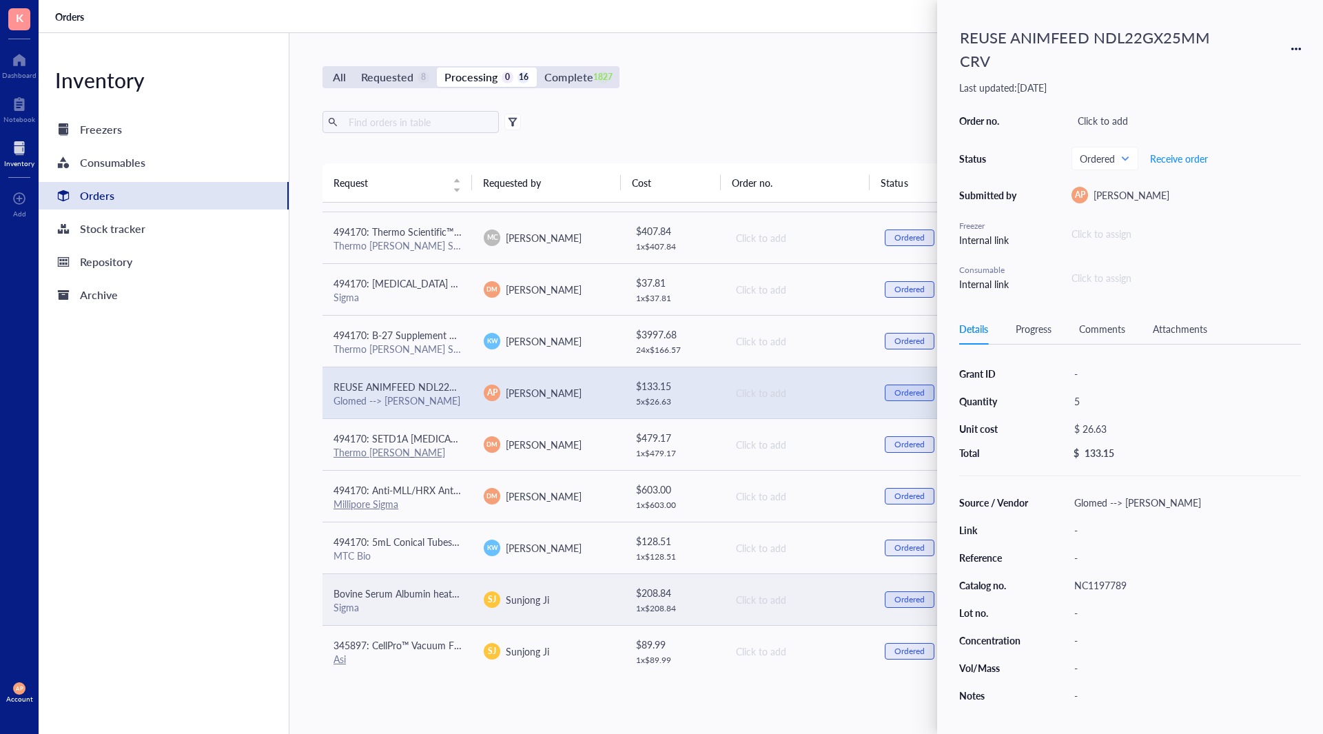
scroll to position [360, 0]
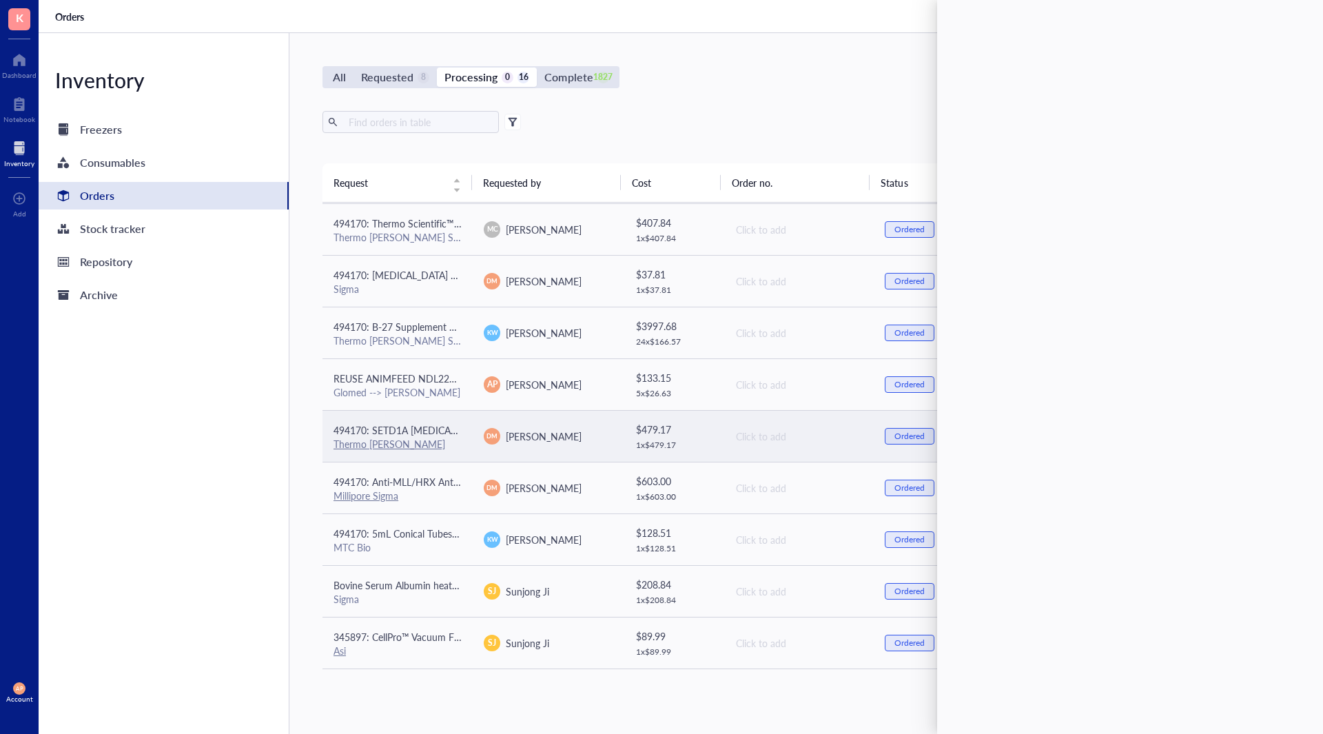
click at [462, 453] on td "494170: SETD1A [MEDICAL_DATA] (OTI7B7) Thermo [PERSON_NAME]" at bounding box center [397, 436] width 150 height 52
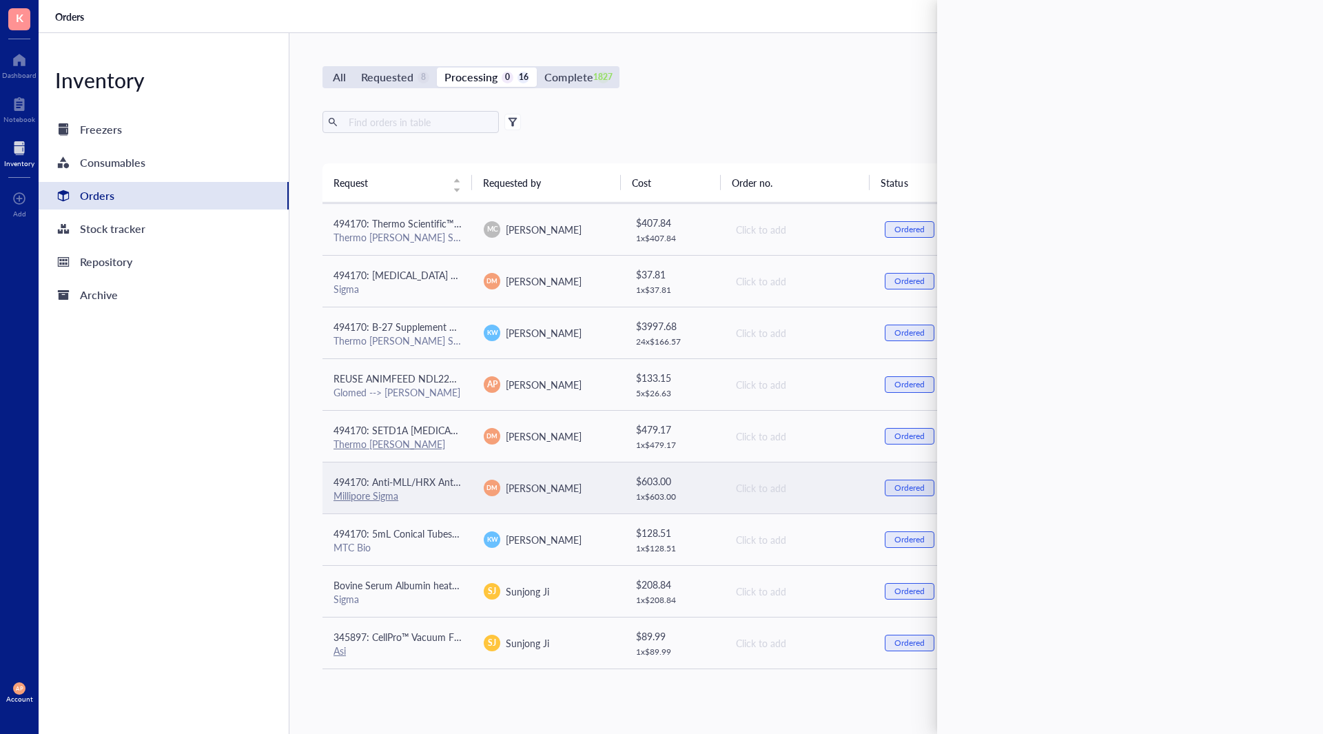
click at [477, 506] on td "[PERSON_NAME]" at bounding box center [548, 488] width 150 height 52
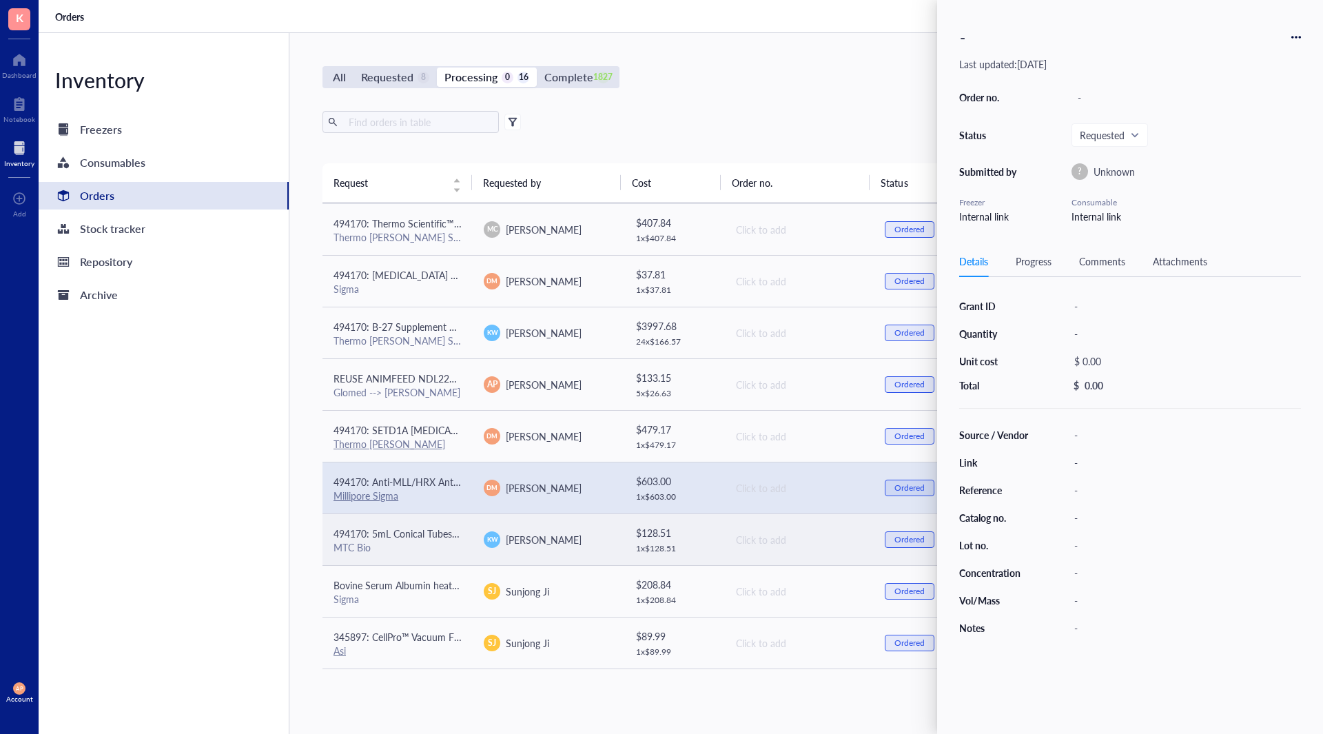
click at [475, 547] on td "[PERSON_NAME]" at bounding box center [548, 539] width 150 height 52
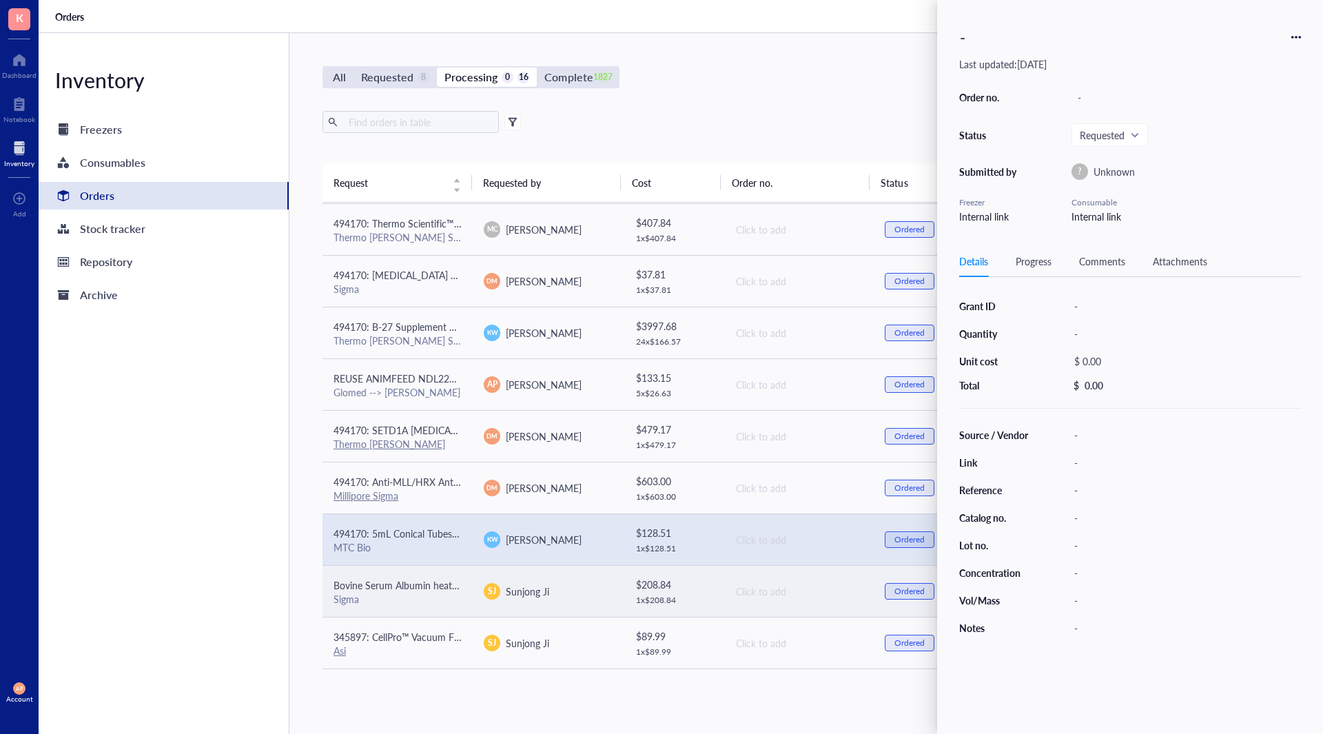
click at [473, 608] on td "SJ Sunjong Ji" at bounding box center [548, 591] width 150 height 52
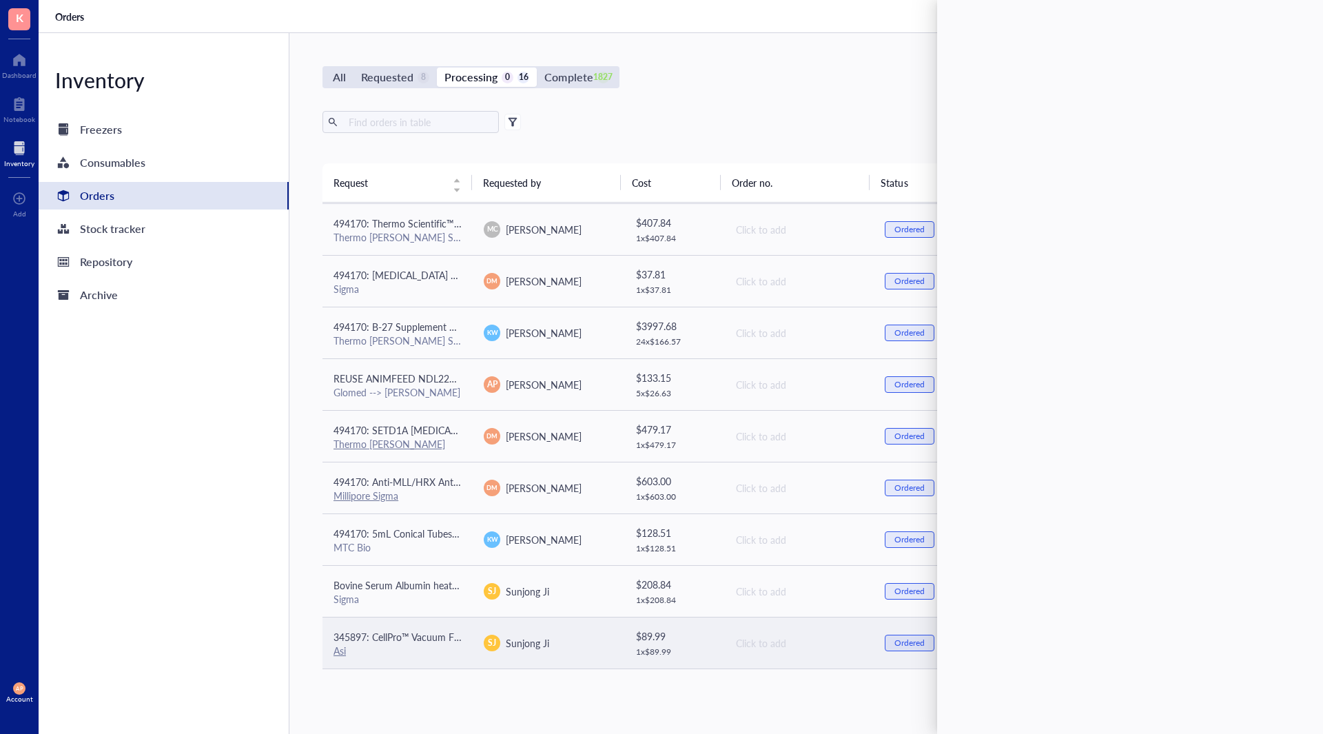
click at [456, 639] on span "345897: CellPro™ Vacuum Filtration Flasks PES Membrane, 12/Case - 250 mL" at bounding box center [498, 637] width 331 height 14
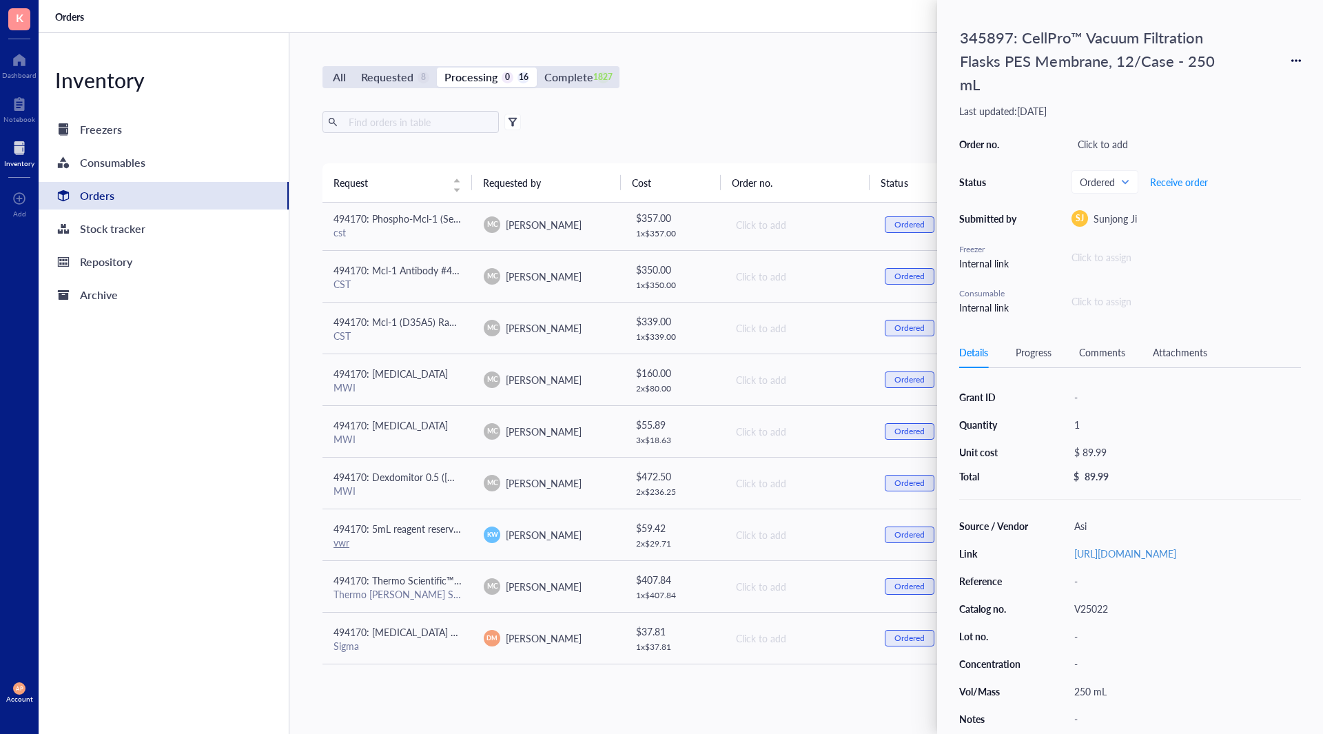
scroll to position [0, 0]
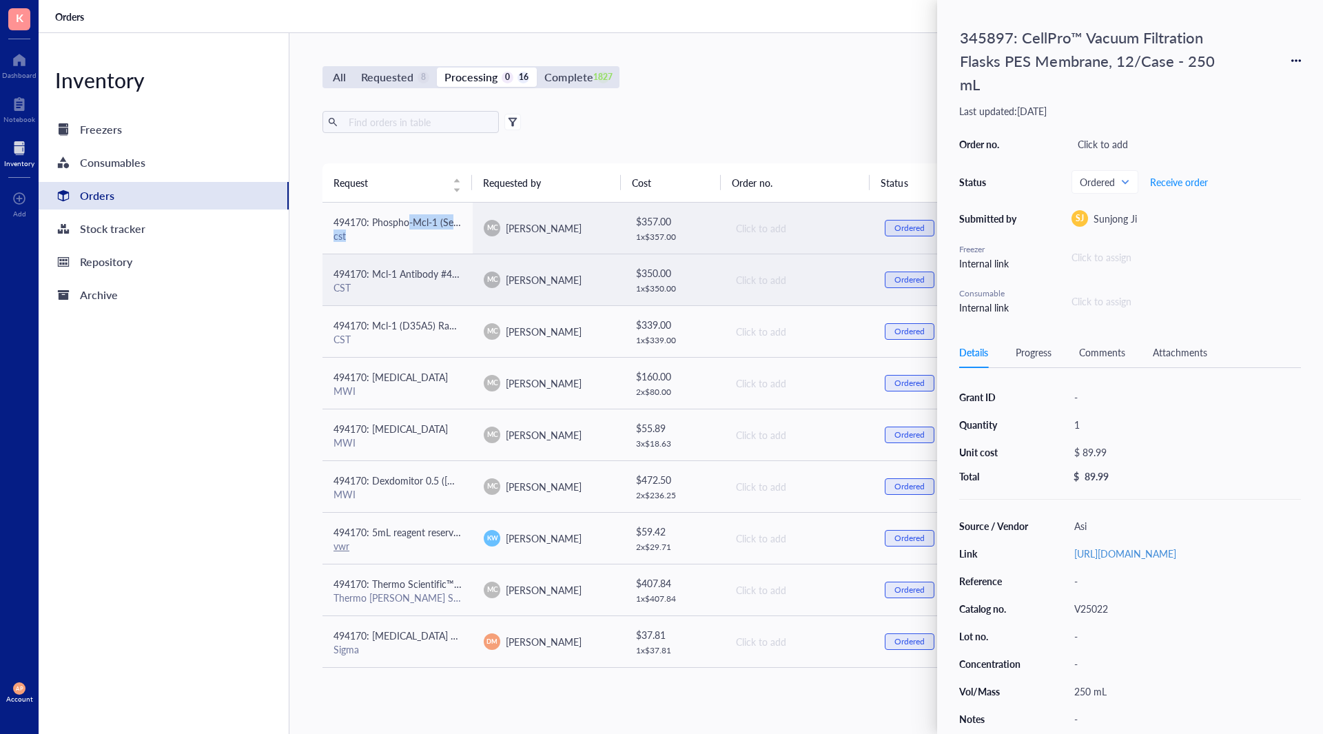
drag, startPoint x: 409, startPoint y: 232, endPoint x: 419, endPoint y: 263, distance: 33.3
click at [409, 228] on div "494170: Phospho-Mcl-1 (Ser64) Antibody #13297 (for Kallen) cst" at bounding box center [397, 228] width 128 height 28
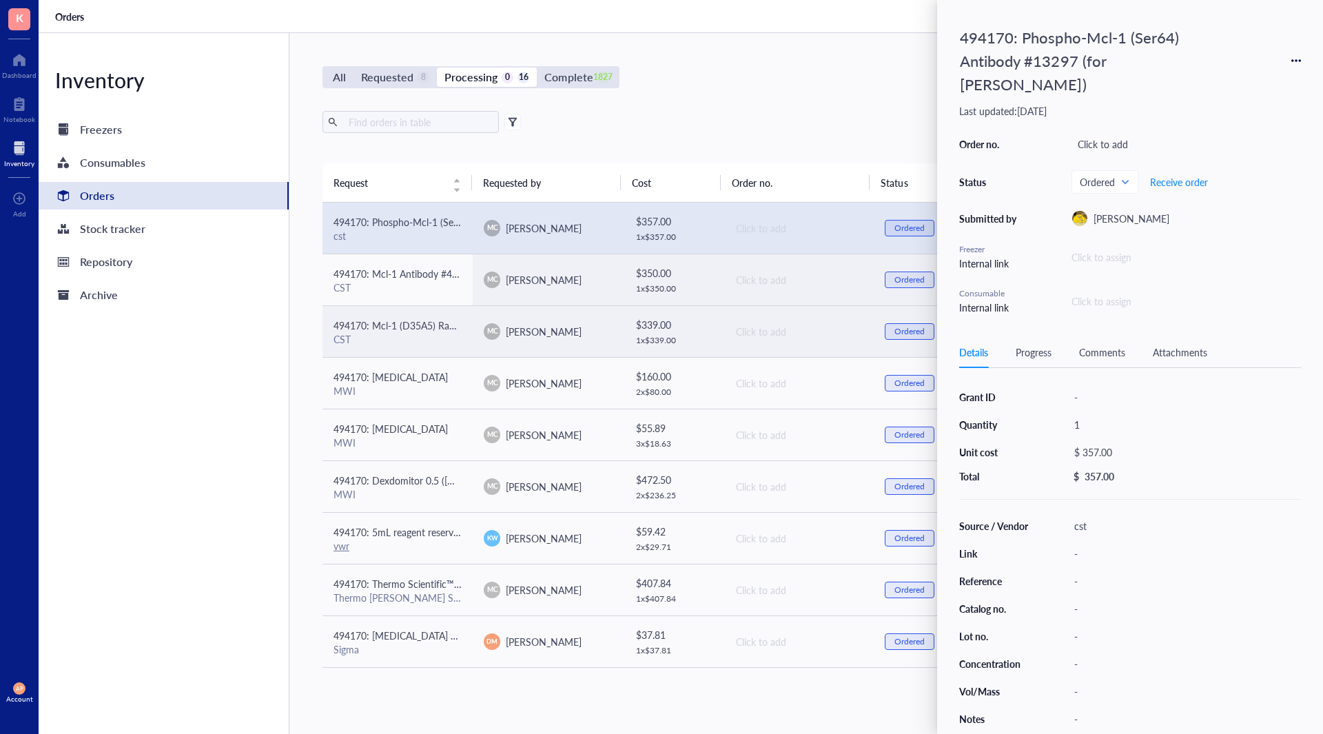
drag, startPoint x: 427, startPoint y: 297, endPoint x: 427, endPoint y: 329, distance: 32.4
click at [427, 290] on td "494170: Mcl-1 Antibody #4572 (for Kallen) CST" at bounding box center [397, 280] width 150 height 52
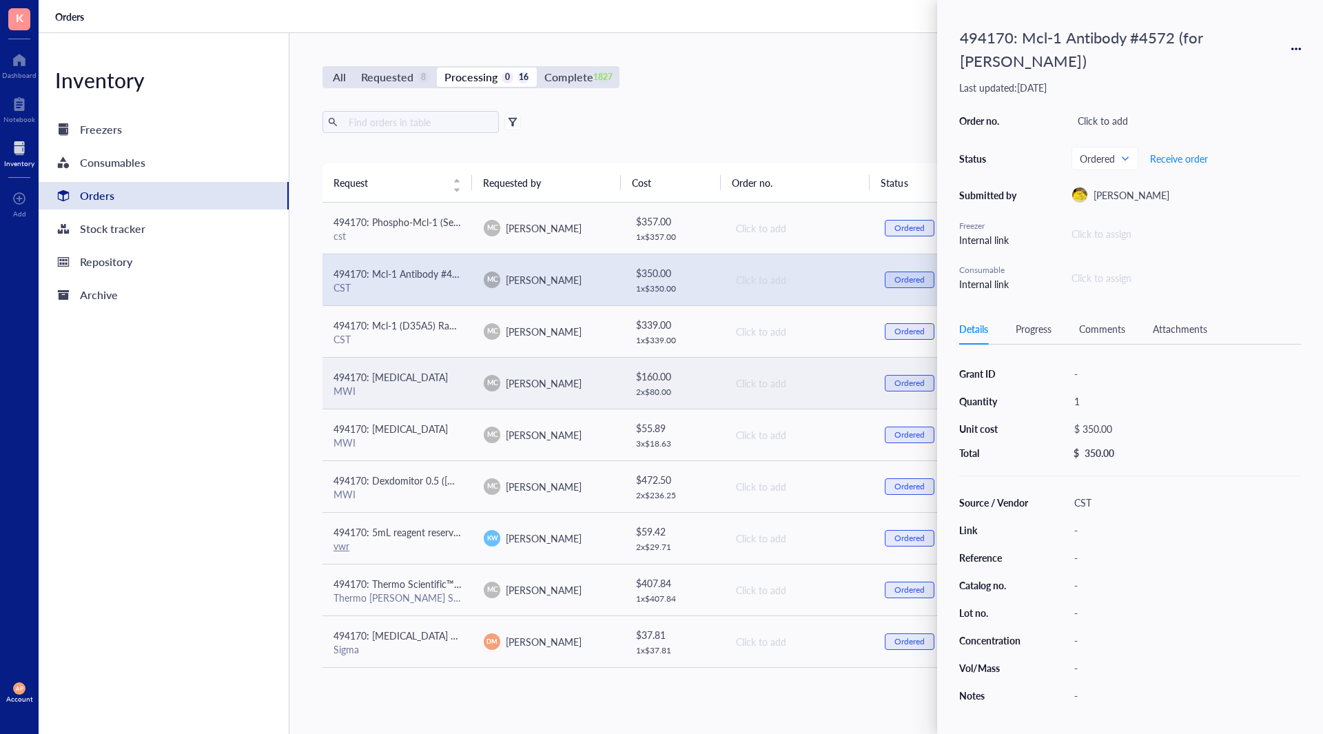
click at [433, 398] on td "494170: [MEDICAL_DATA] MWI" at bounding box center [397, 383] width 150 height 52
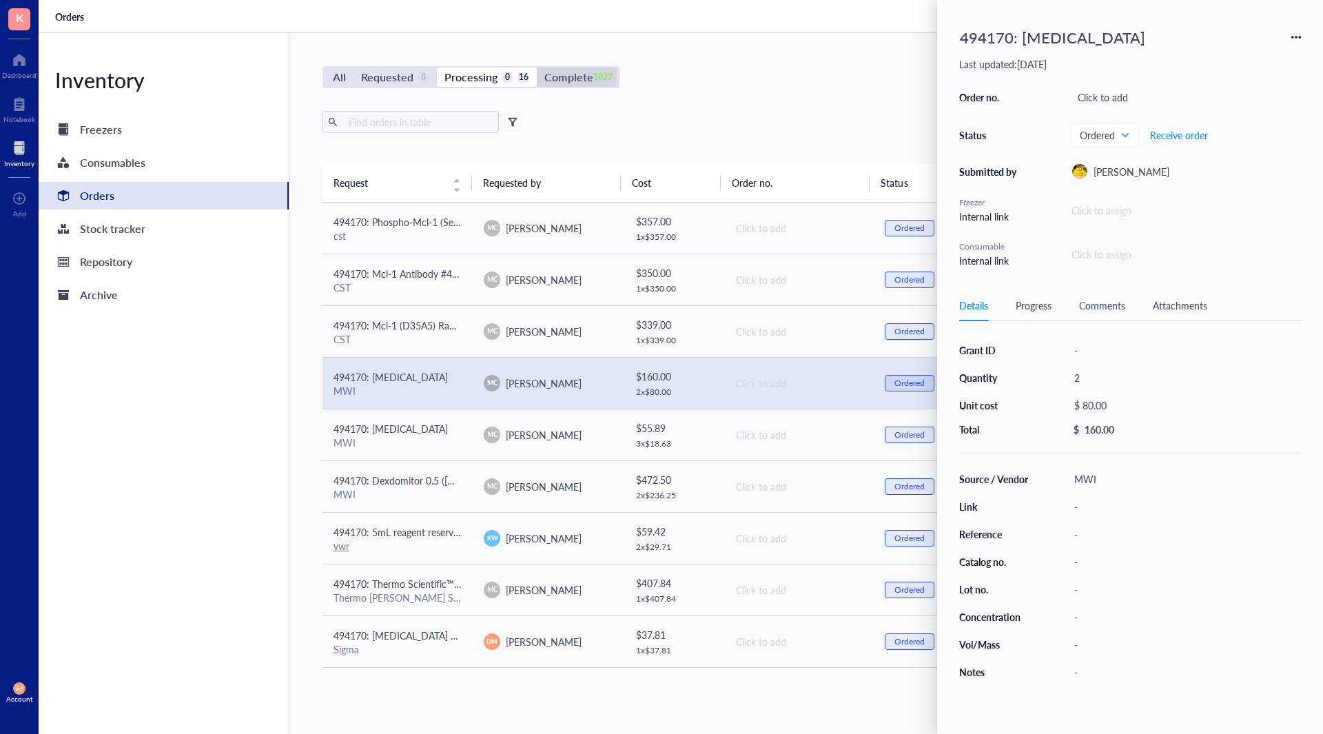
drag, startPoint x: 604, startPoint y: 72, endPoint x: 575, endPoint y: 79, distance: 29.6
click at [604, 72] on div "1827" at bounding box center [603, 78] width 12 height 12
click at [537, 68] on input "Complete 1827" at bounding box center [537, 68] width 0 height 0
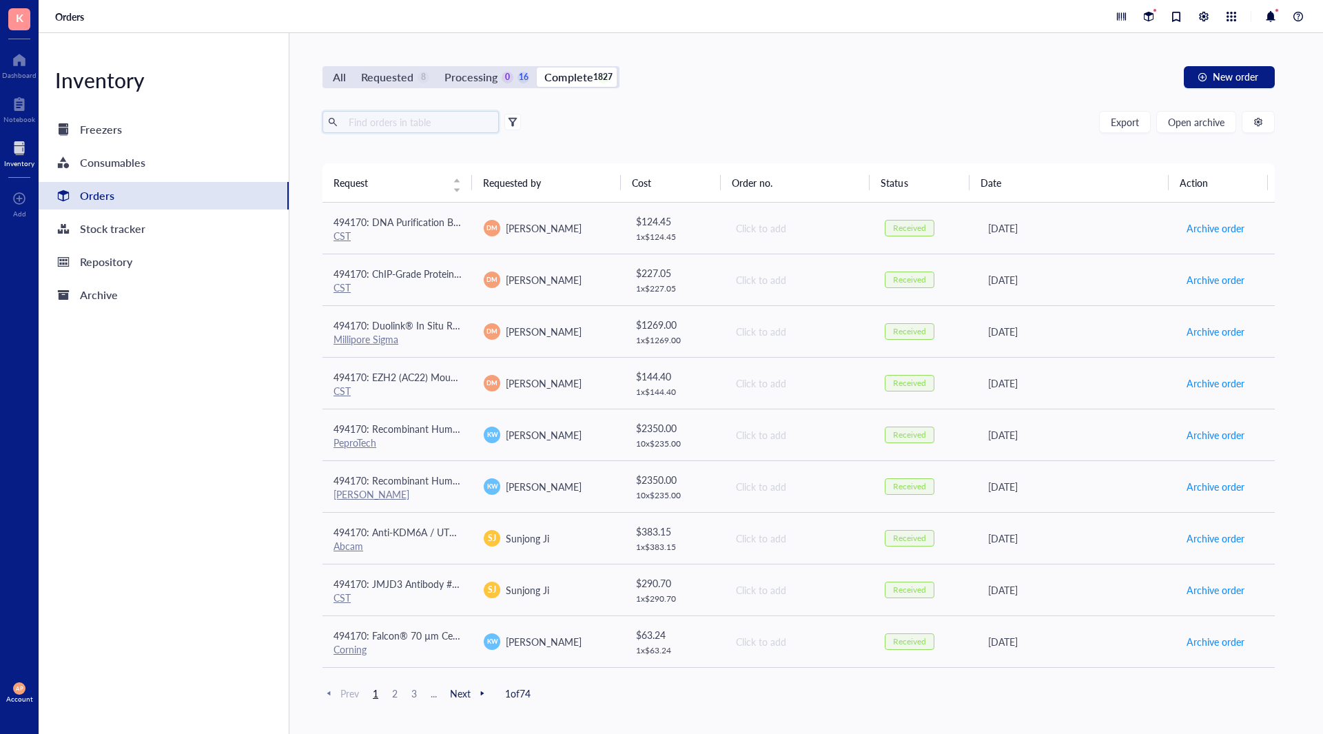
click at [404, 123] on input "text" at bounding box center [418, 122] width 150 height 21
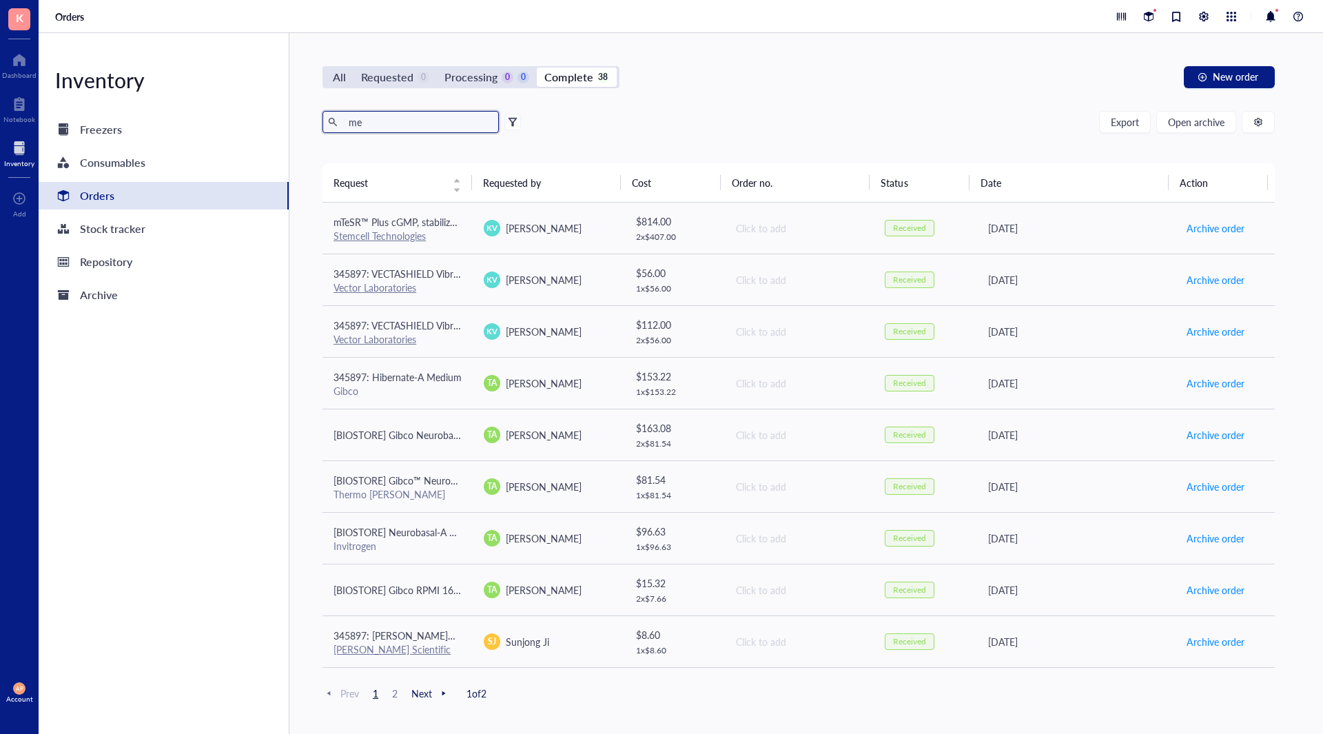
type input "m"
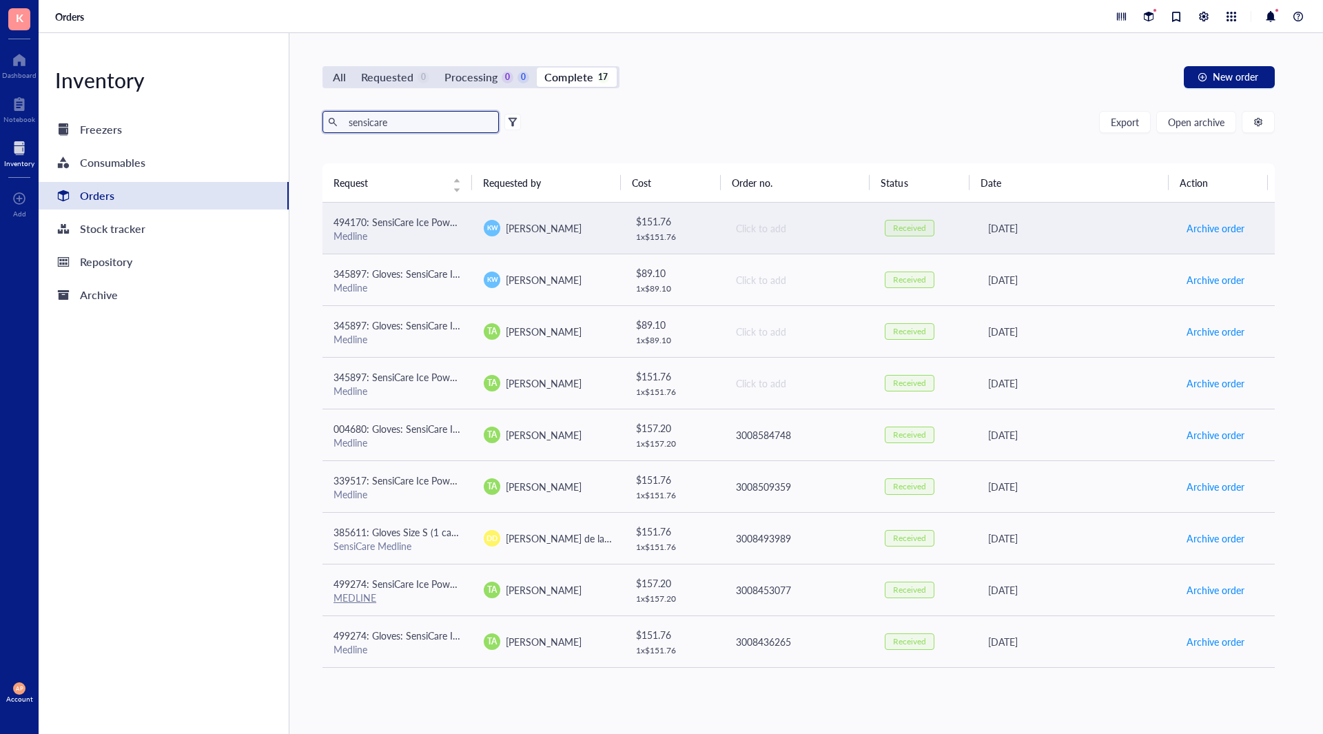
type input "sensicare"
click at [433, 239] on div "Medline" at bounding box center [397, 235] width 128 height 12
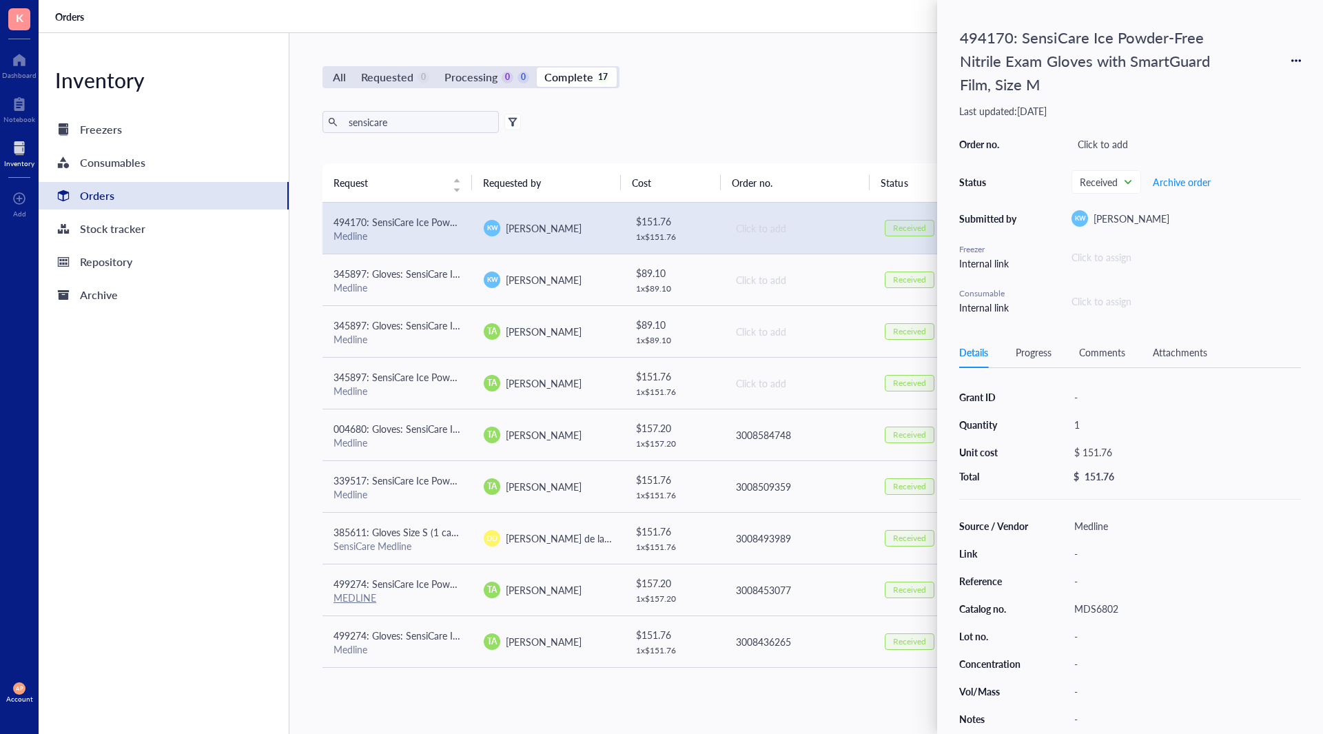
click at [1300, 63] on icon at bounding box center [1296, 61] width 10 height 10
click at [1261, 82] on span "Request again" at bounding box center [1247, 80] width 87 height 15
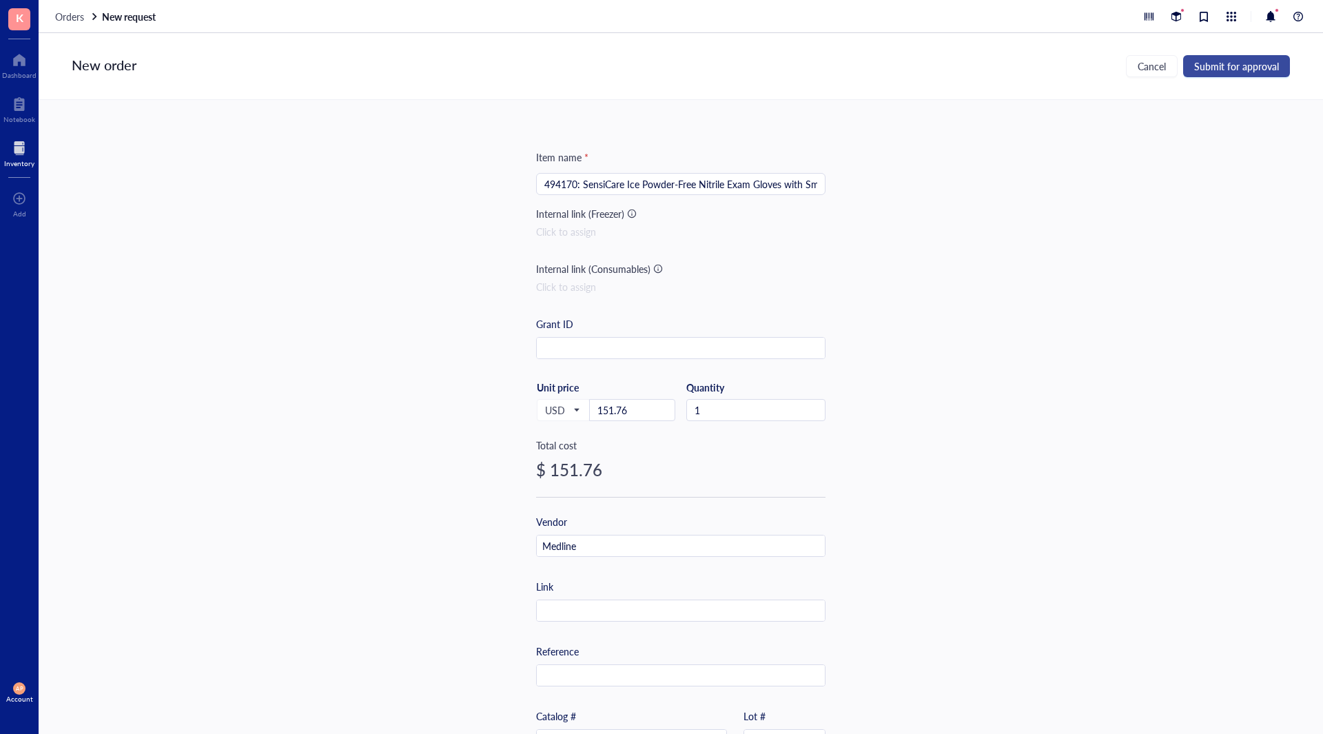
click at [1224, 63] on span "Submit for approval" at bounding box center [1236, 66] width 85 height 11
